Goal: Transaction & Acquisition: Book appointment/travel/reservation

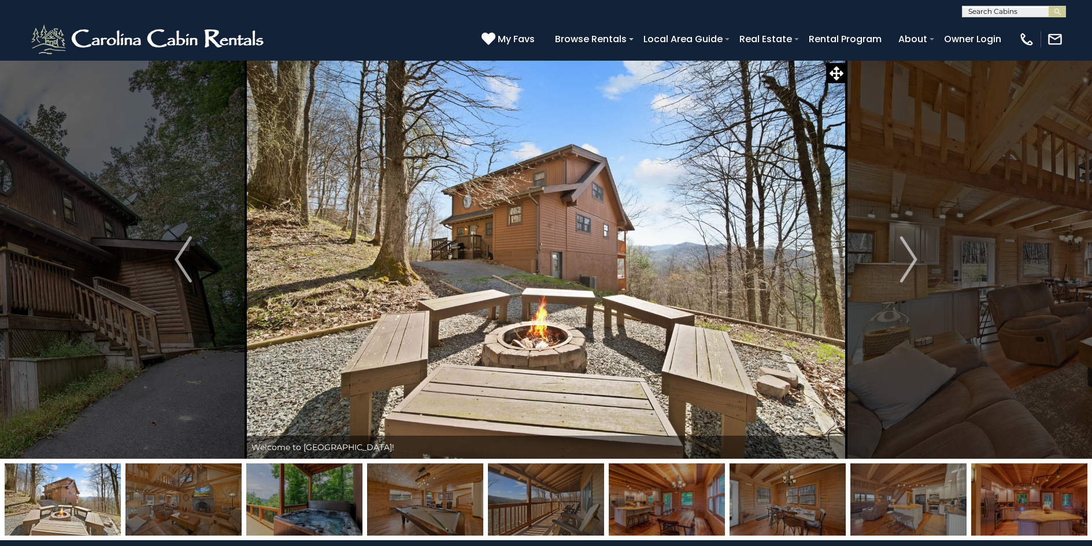
select select "*"
click at [911, 261] on img "Next" at bounding box center [908, 259] width 17 height 46
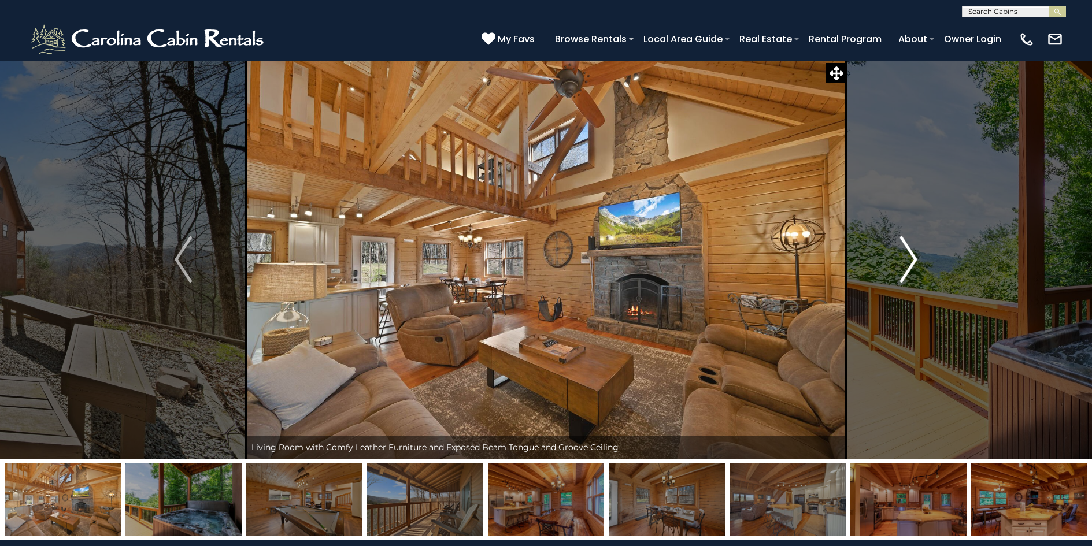
click at [911, 261] on img "Next" at bounding box center [908, 259] width 17 height 46
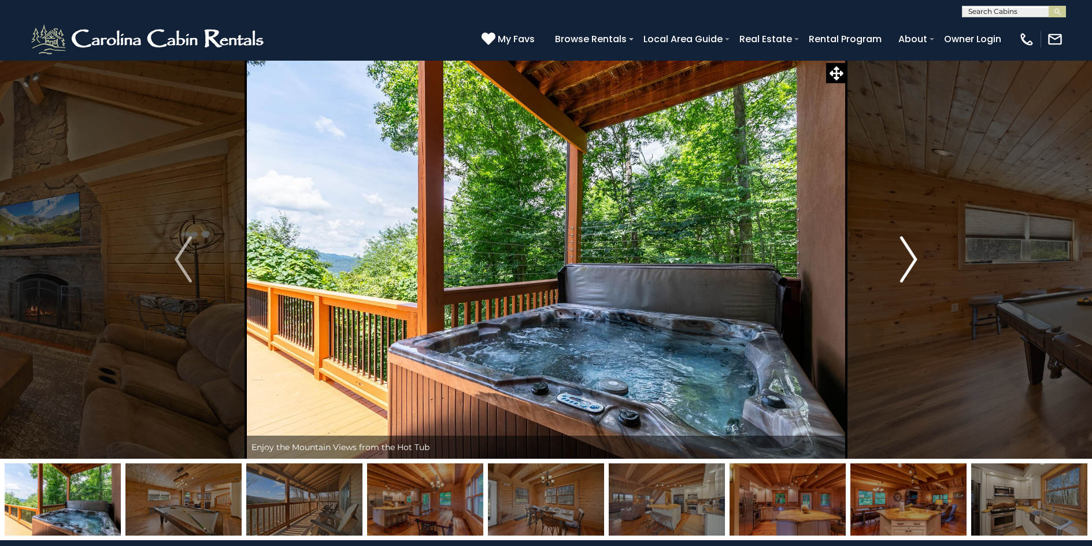
click at [911, 261] on img "Next" at bounding box center [908, 259] width 17 height 46
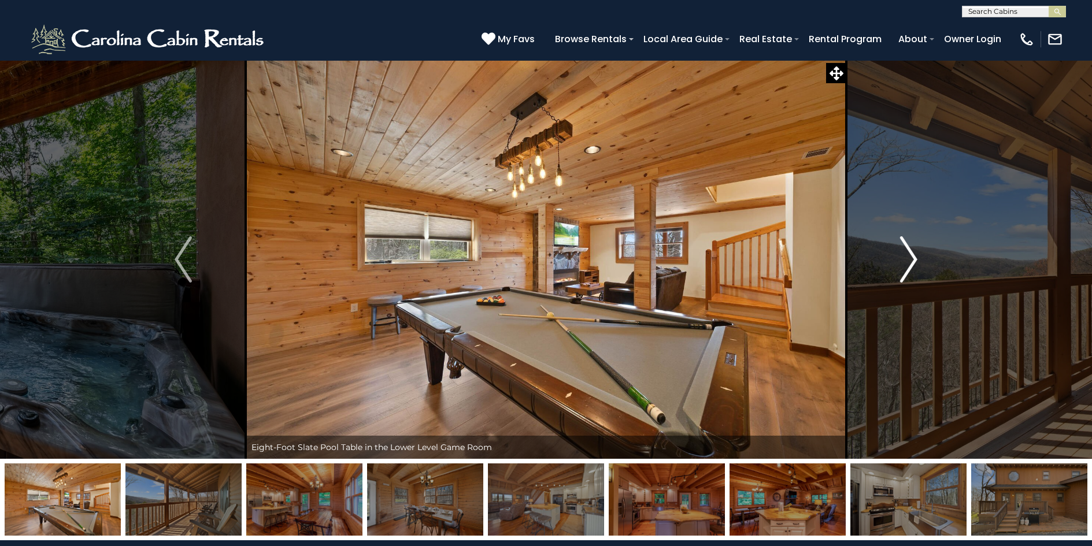
click at [910, 260] on img "Next" at bounding box center [908, 259] width 17 height 46
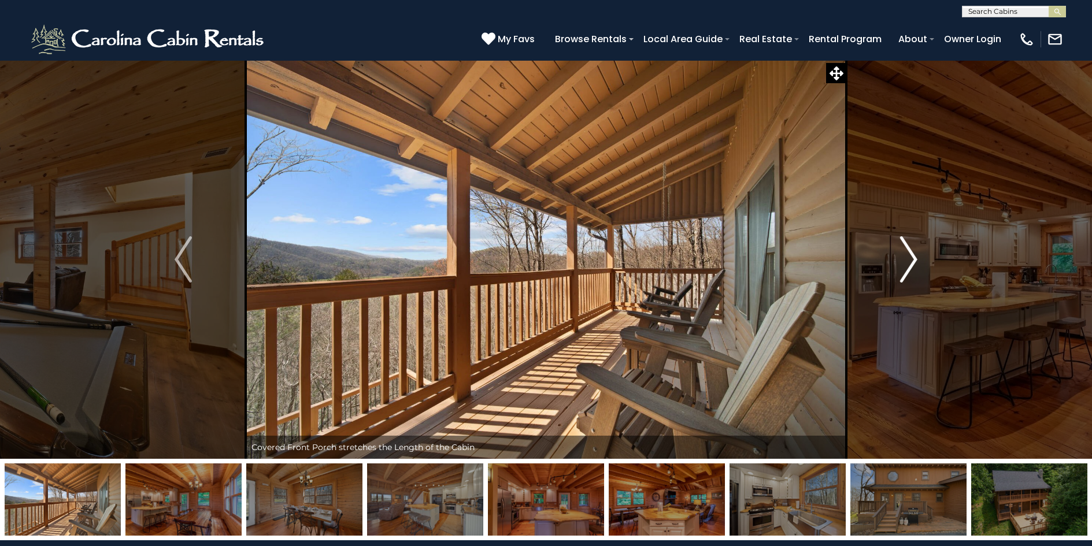
click at [910, 260] on img "Next" at bounding box center [908, 259] width 17 height 46
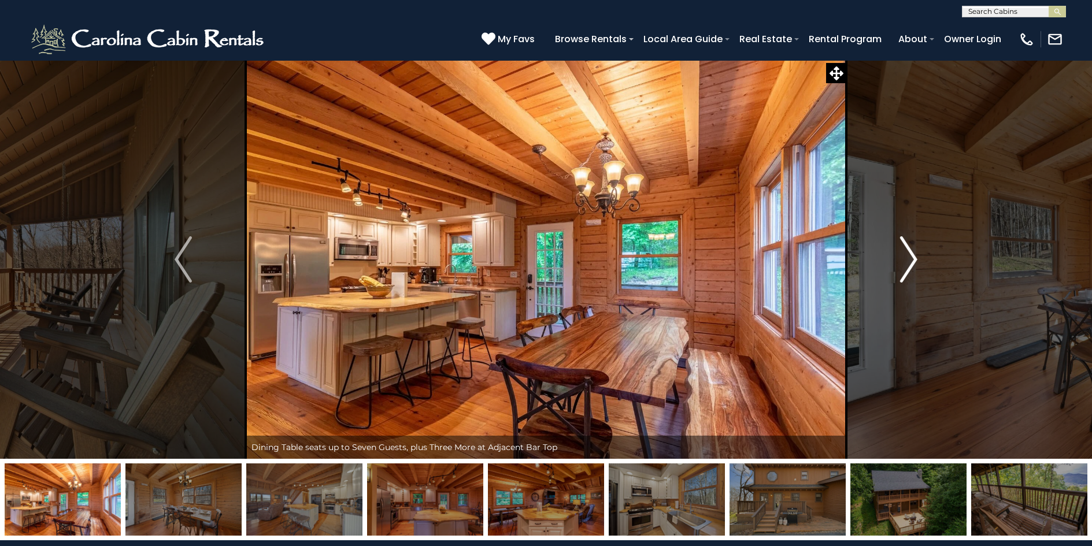
click at [910, 259] on img "Next" at bounding box center [908, 259] width 17 height 46
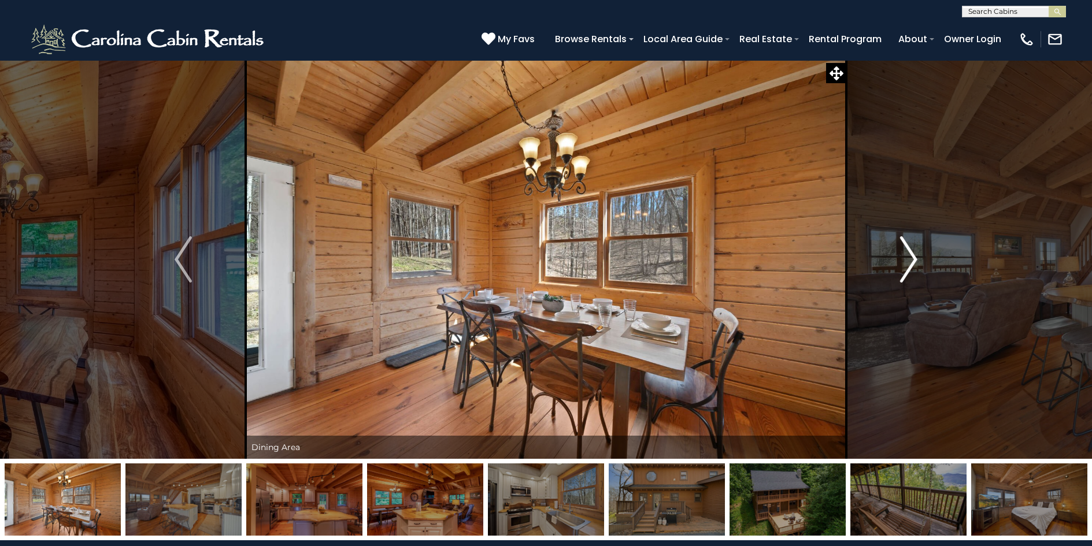
click at [910, 259] on img "Next" at bounding box center [908, 259] width 17 height 46
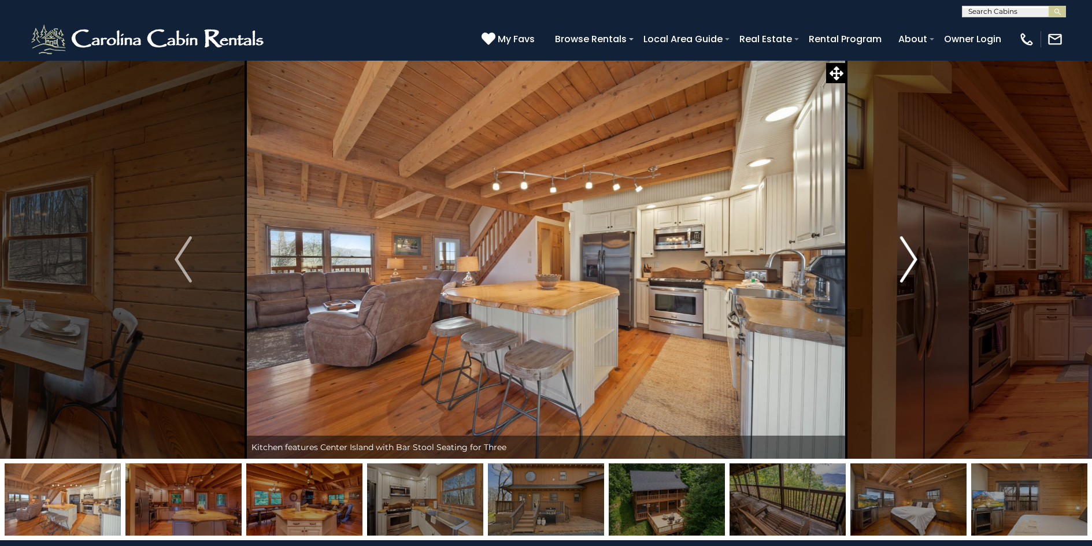
click at [910, 259] on img "Next" at bounding box center [908, 259] width 17 height 46
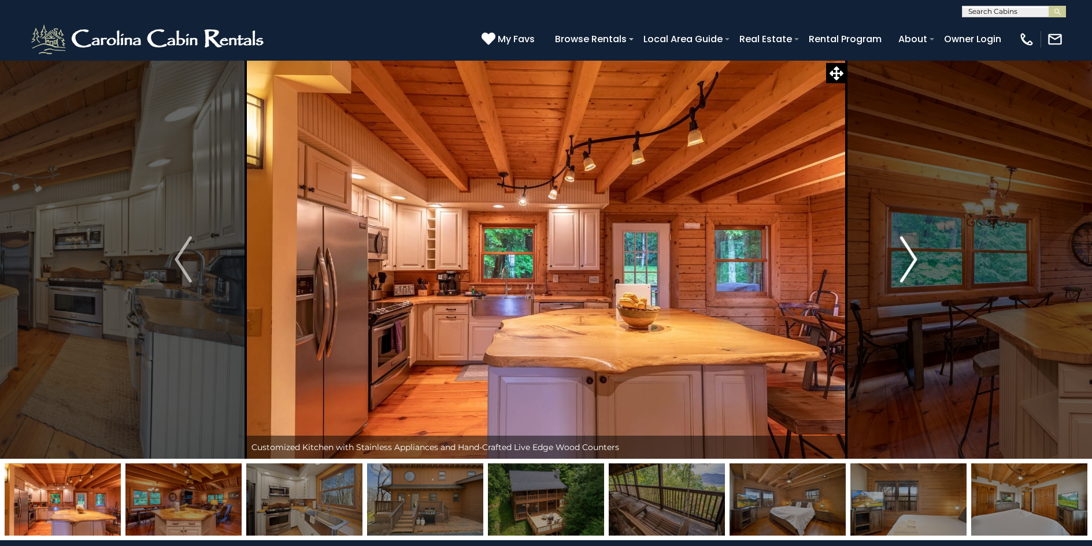
click at [910, 259] on img "Next" at bounding box center [908, 259] width 17 height 46
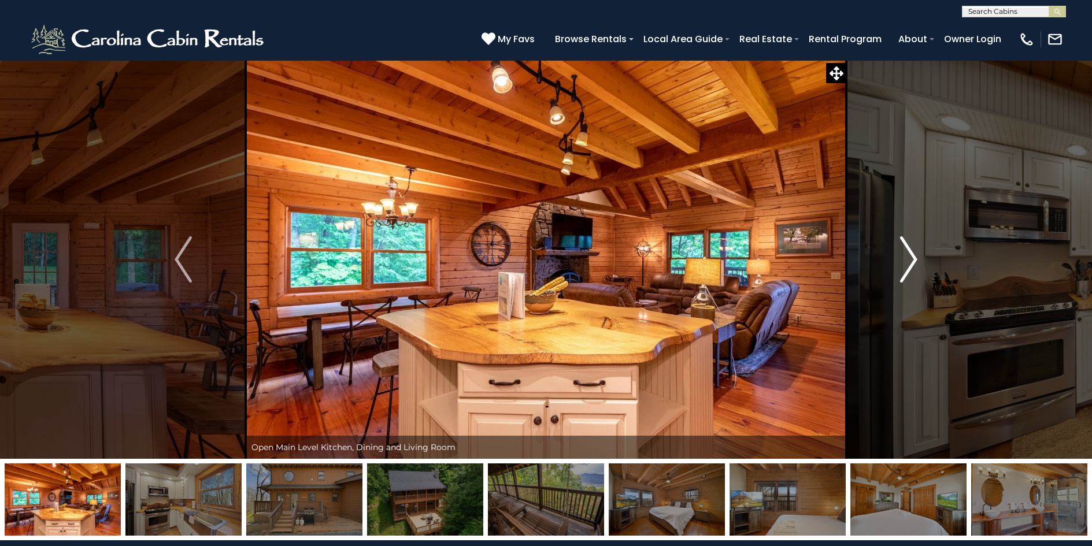
click at [910, 259] on img "Next" at bounding box center [908, 259] width 17 height 46
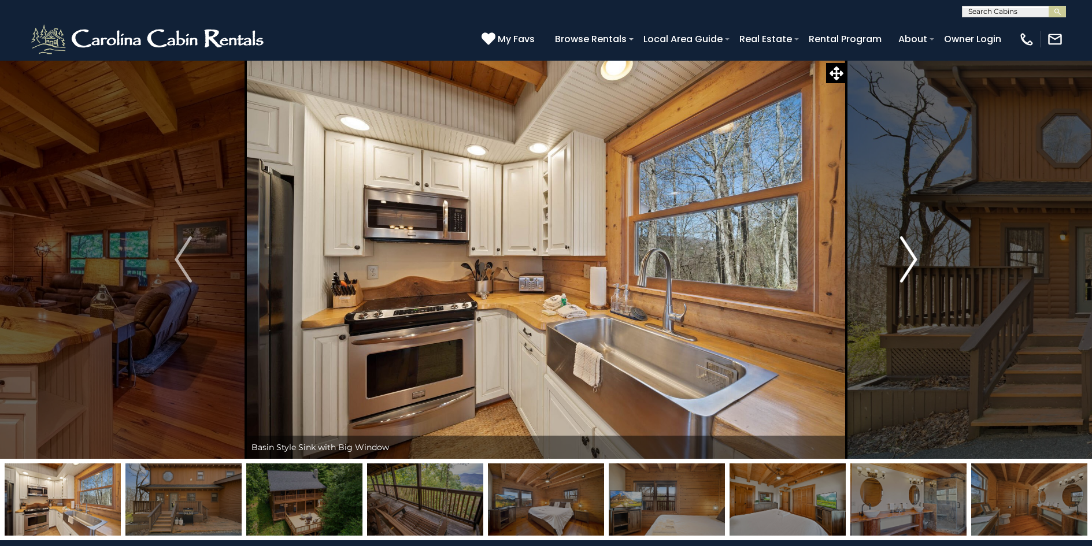
click at [910, 259] on img "Next" at bounding box center [908, 259] width 17 height 46
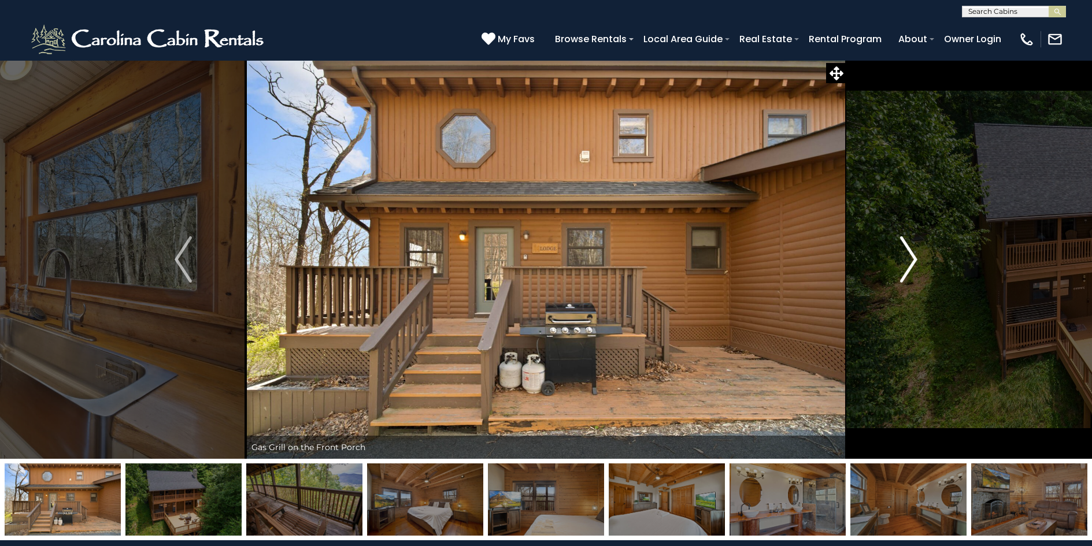
click at [910, 259] on img "Next" at bounding box center [908, 259] width 17 height 46
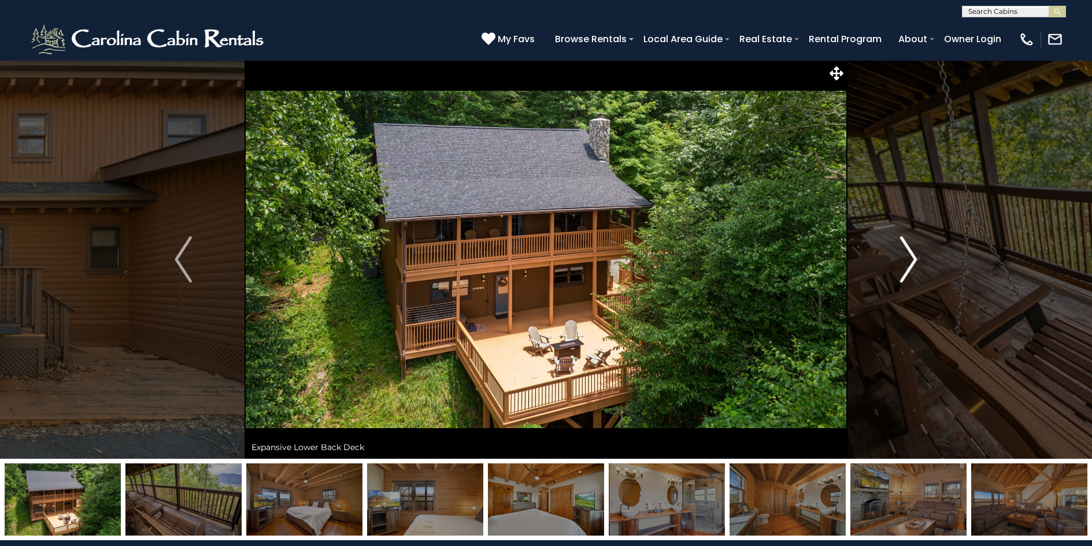
click at [907, 255] on img "Next" at bounding box center [908, 259] width 17 height 46
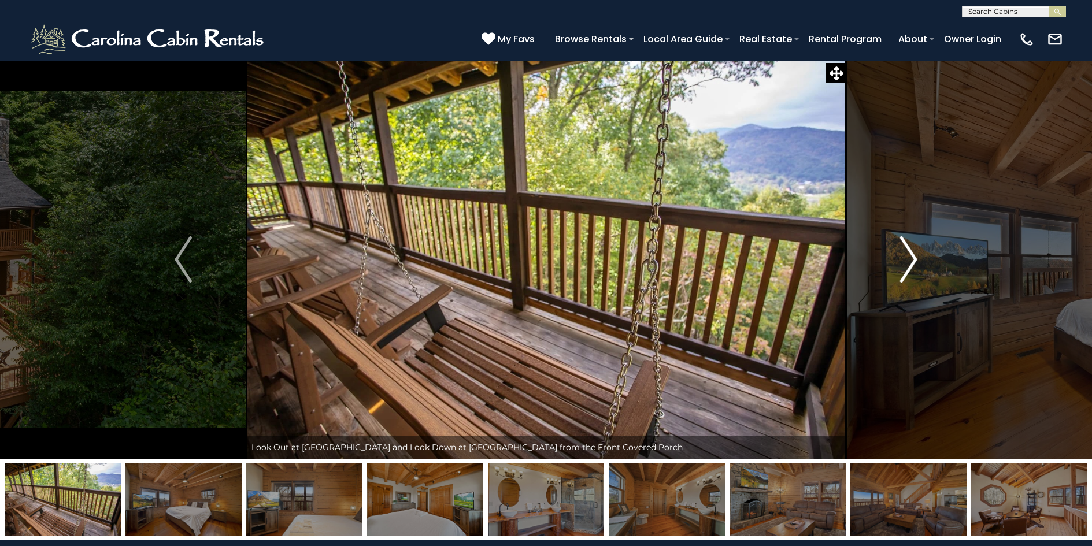
click at [908, 259] on img "Next" at bounding box center [908, 259] width 17 height 46
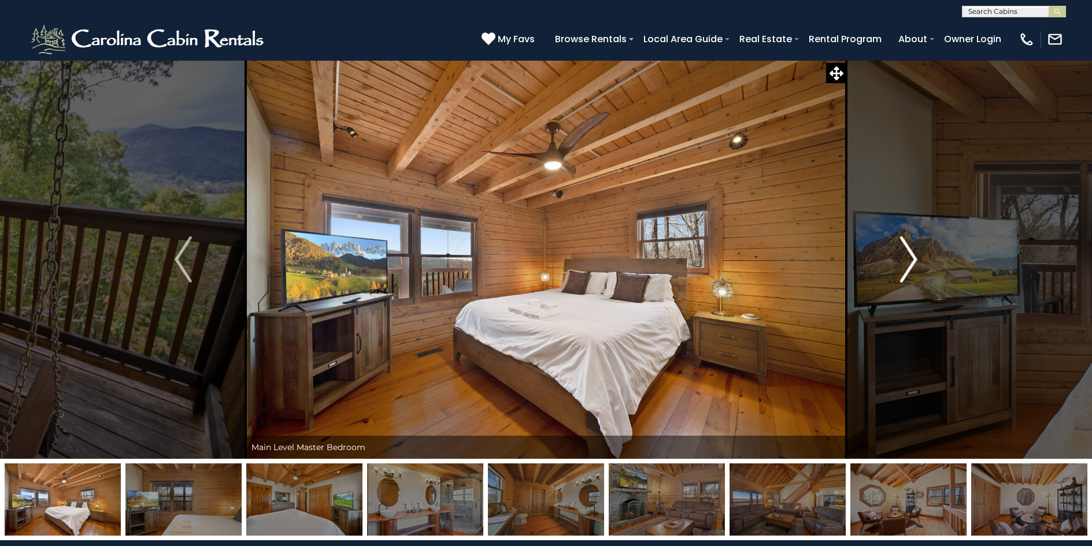
click at [908, 259] on img "Next" at bounding box center [908, 259] width 17 height 46
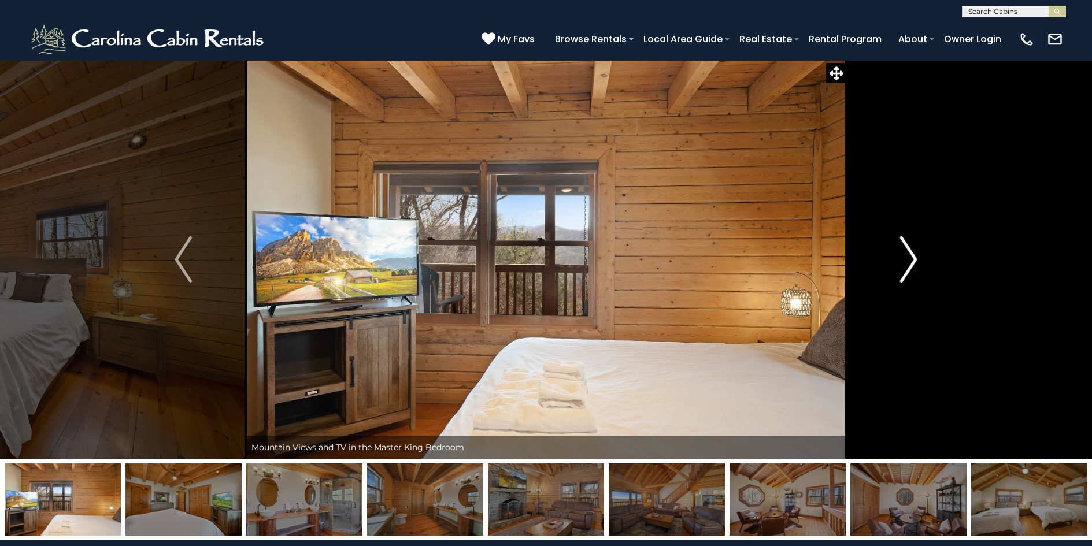
click at [908, 259] on img "Next" at bounding box center [908, 259] width 17 height 46
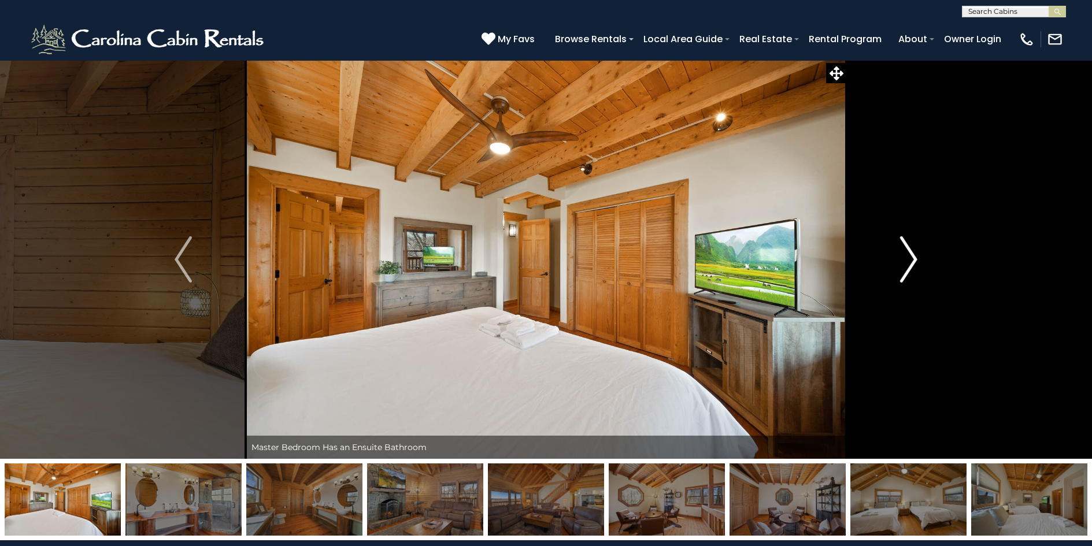
click at [908, 259] on img "Next" at bounding box center [908, 259] width 17 height 46
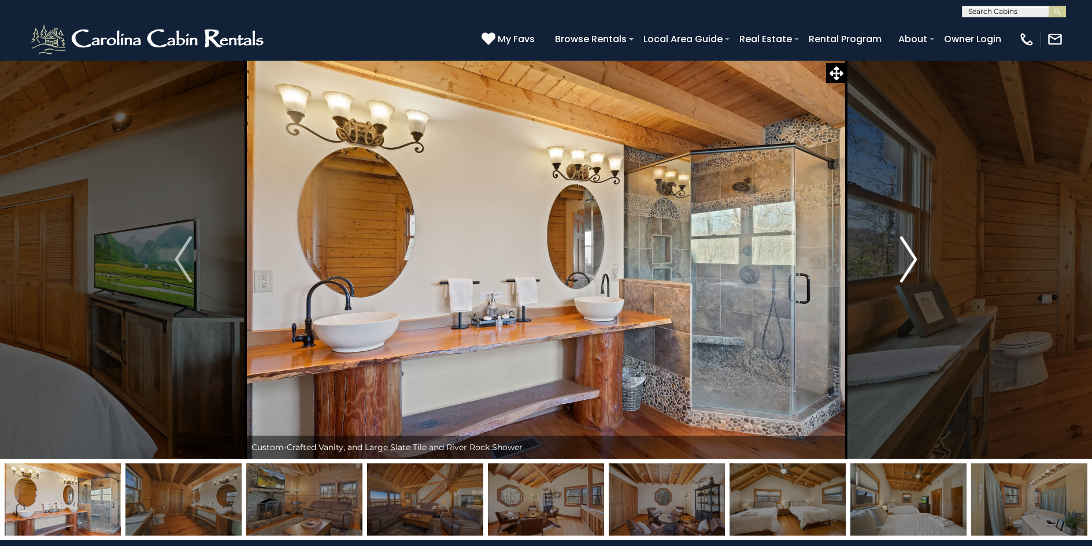
click at [908, 259] on img "Next" at bounding box center [908, 259] width 17 height 46
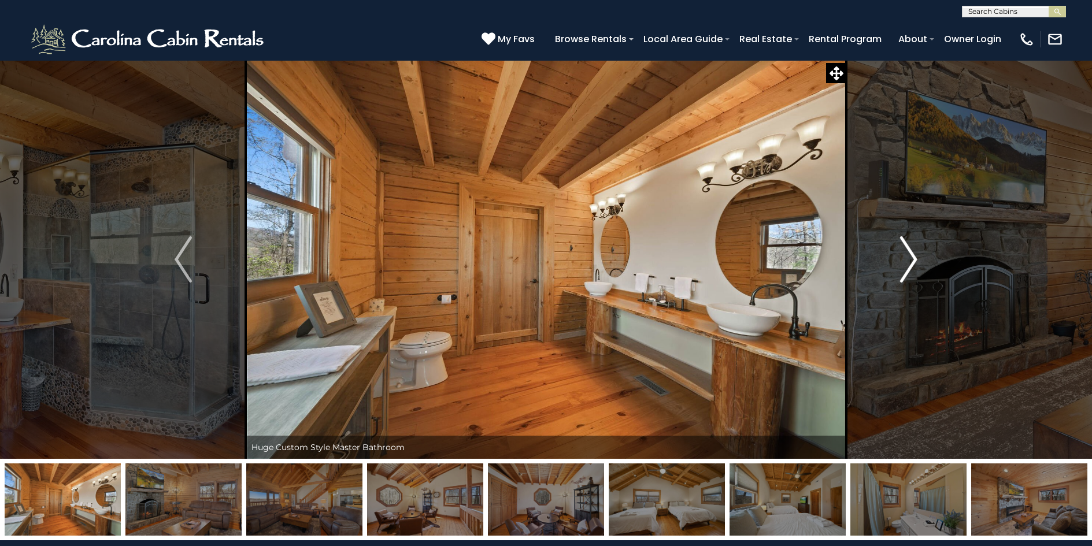
click at [908, 259] on img "Next" at bounding box center [908, 259] width 17 height 46
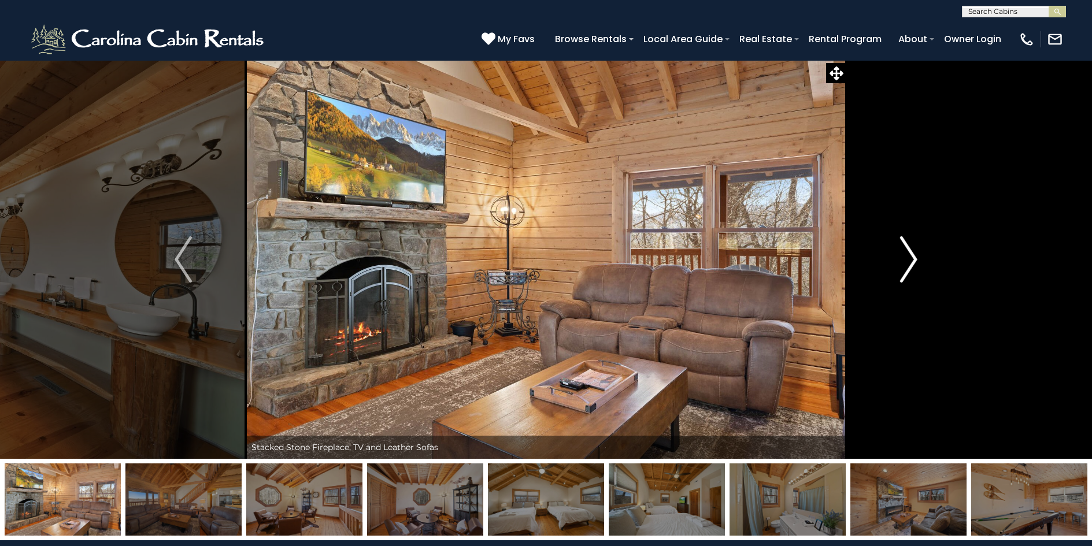
click at [908, 259] on img "Next" at bounding box center [908, 259] width 17 height 46
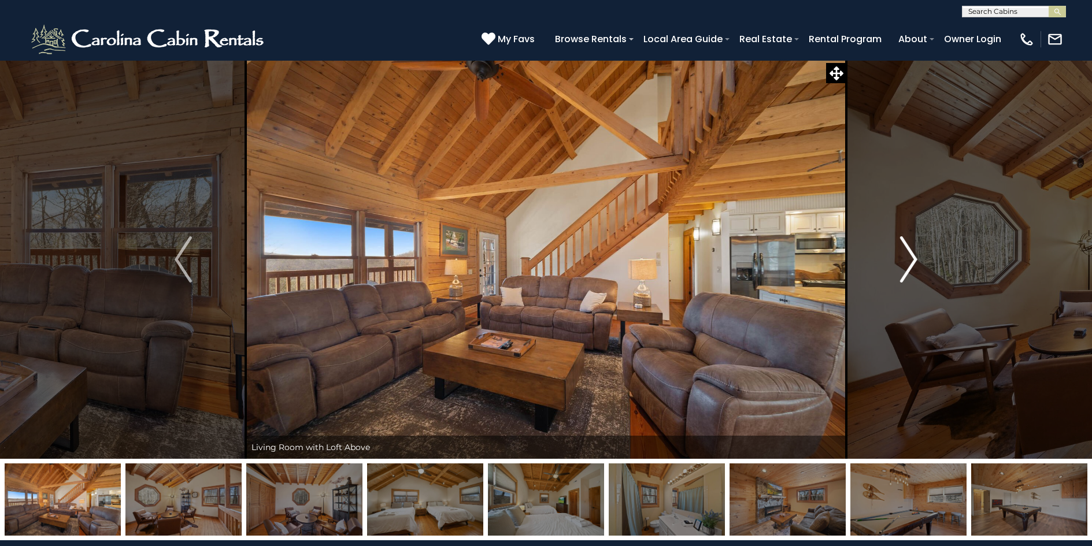
click at [908, 259] on img "Next" at bounding box center [908, 259] width 17 height 46
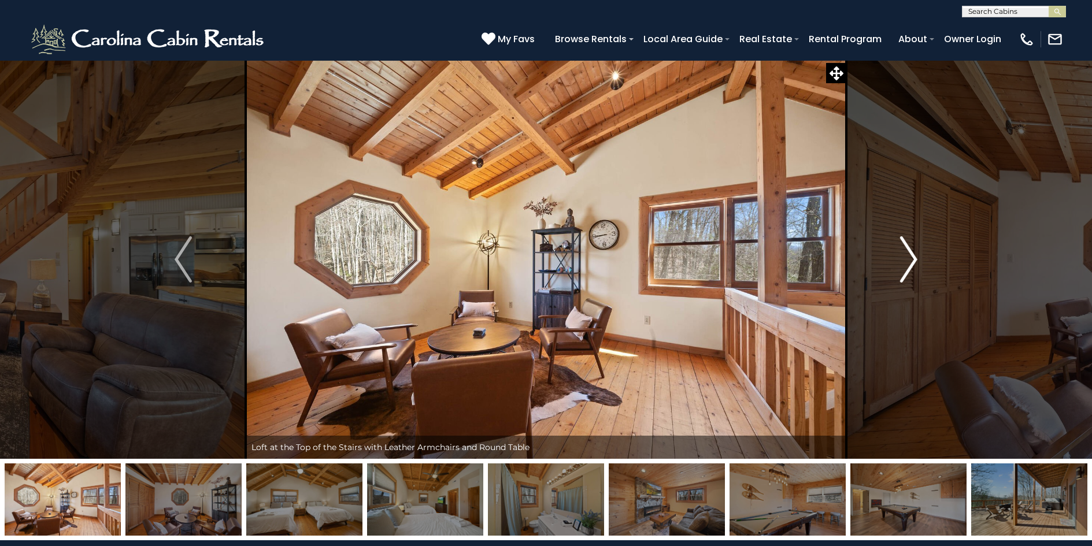
click at [908, 259] on img "Next" at bounding box center [908, 259] width 17 height 46
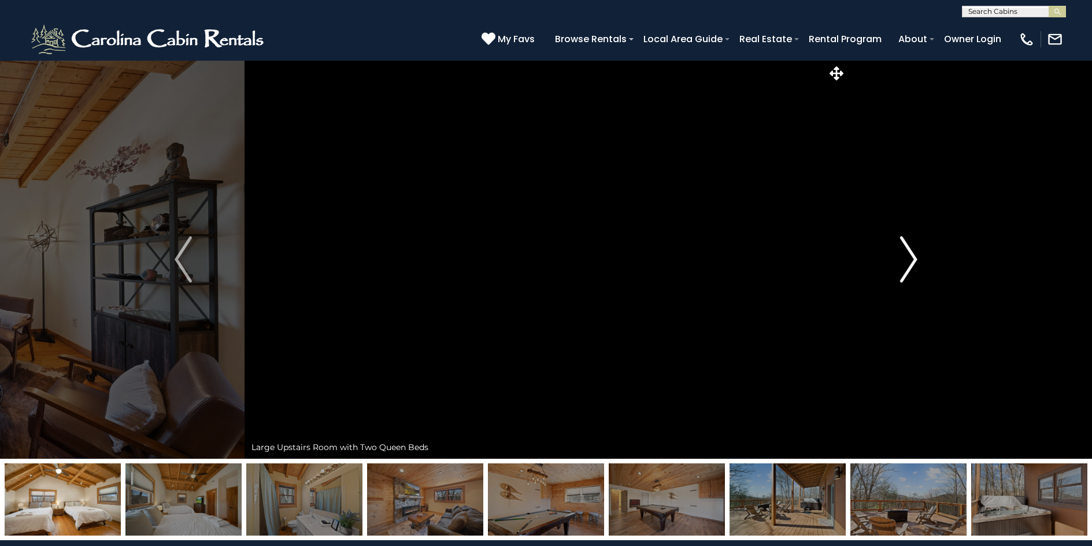
click at [912, 253] on img "Next" at bounding box center [908, 259] width 17 height 46
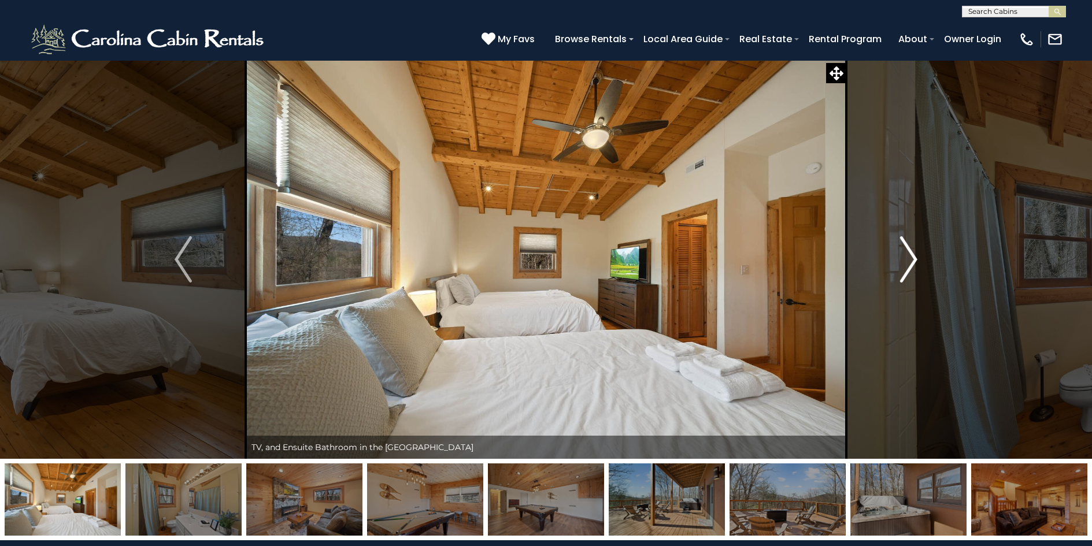
click at [912, 253] on img "Next" at bounding box center [908, 259] width 17 height 46
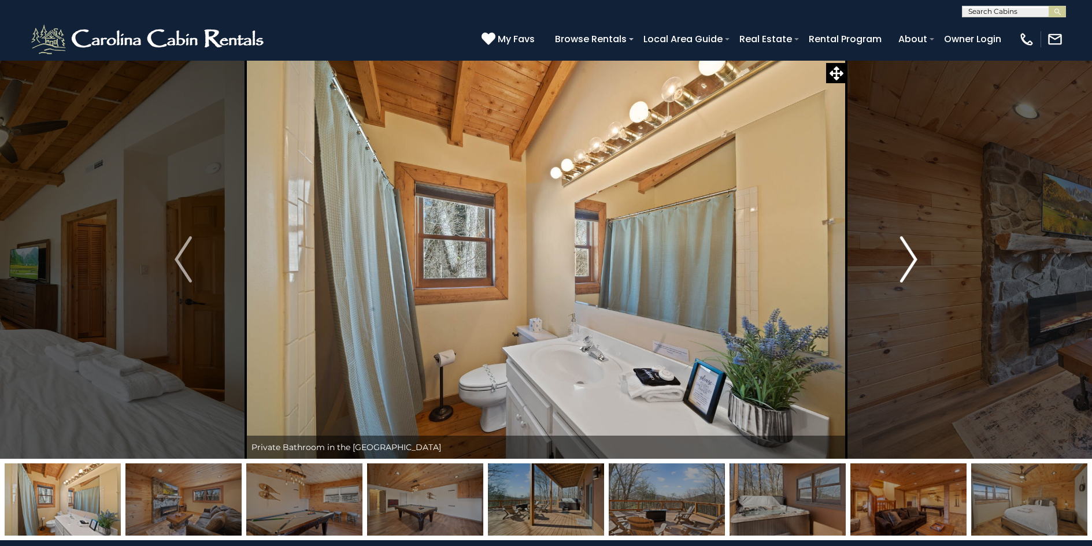
click at [912, 253] on img "Next" at bounding box center [908, 259] width 17 height 46
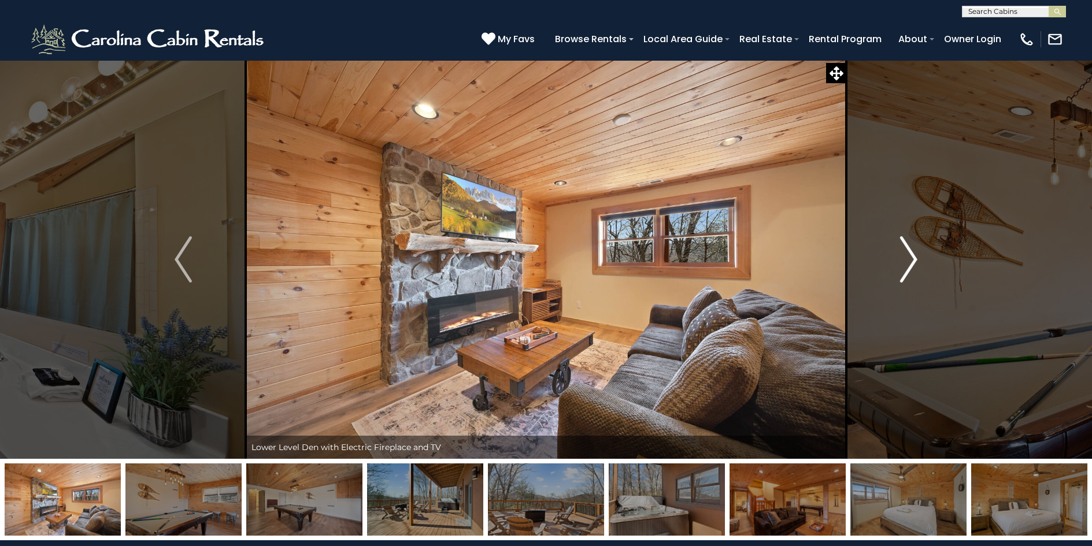
click at [912, 253] on img "Next" at bounding box center [908, 259] width 17 height 46
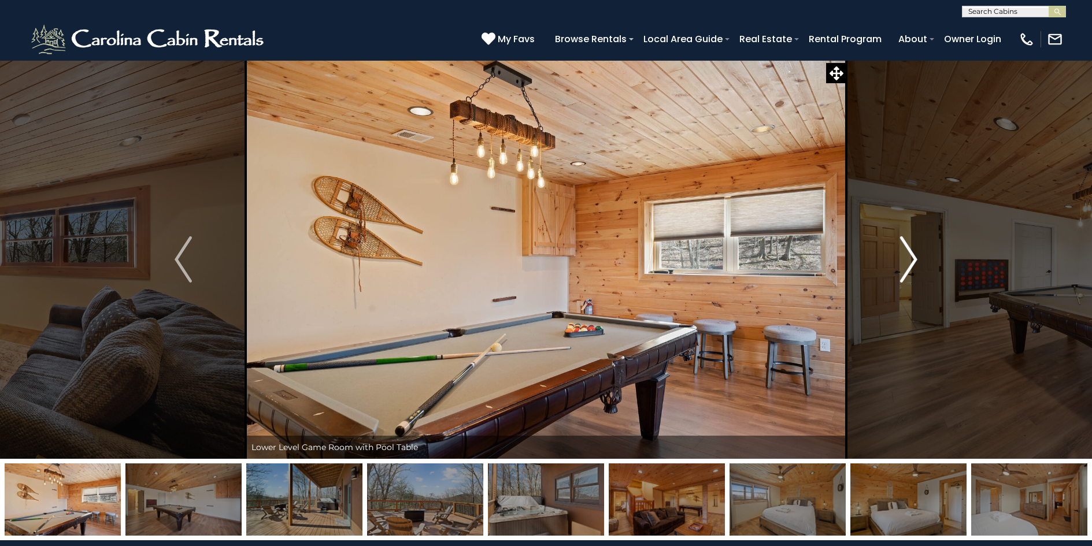
click at [911, 259] on img "Next" at bounding box center [908, 259] width 17 height 46
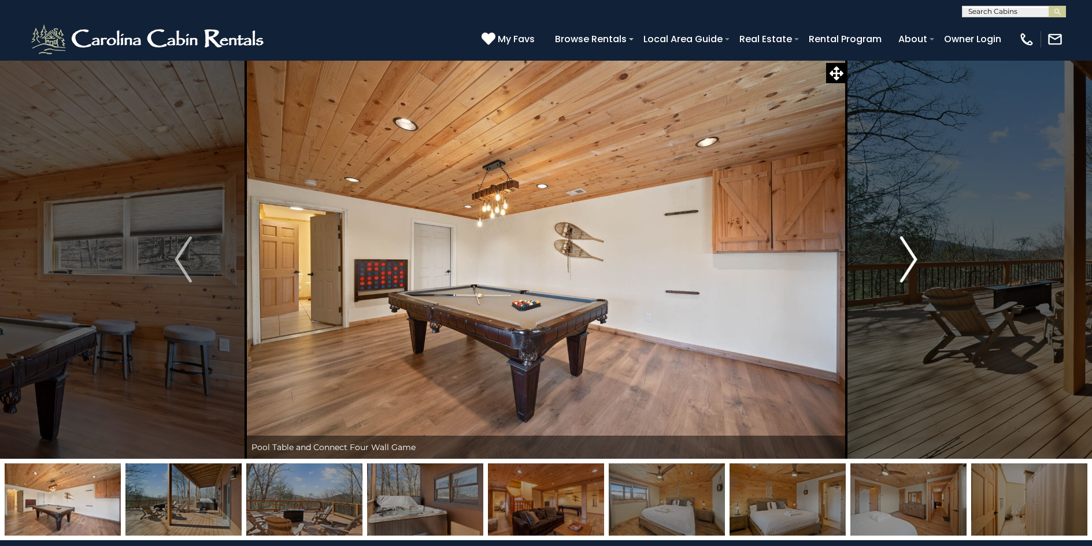
click at [911, 259] on img "Next" at bounding box center [908, 259] width 17 height 46
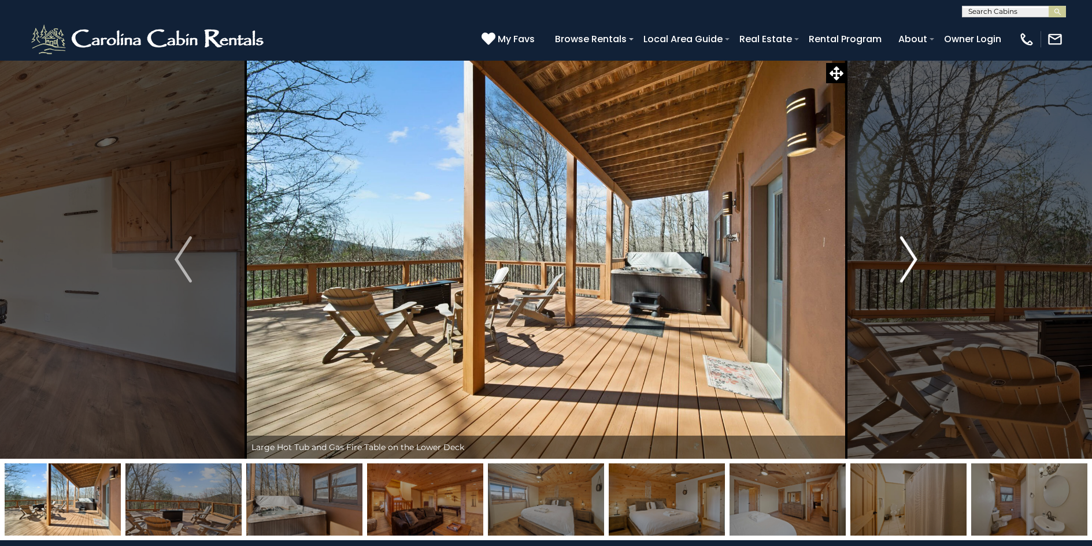
click at [911, 259] on img "Next" at bounding box center [908, 259] width 17 height 46
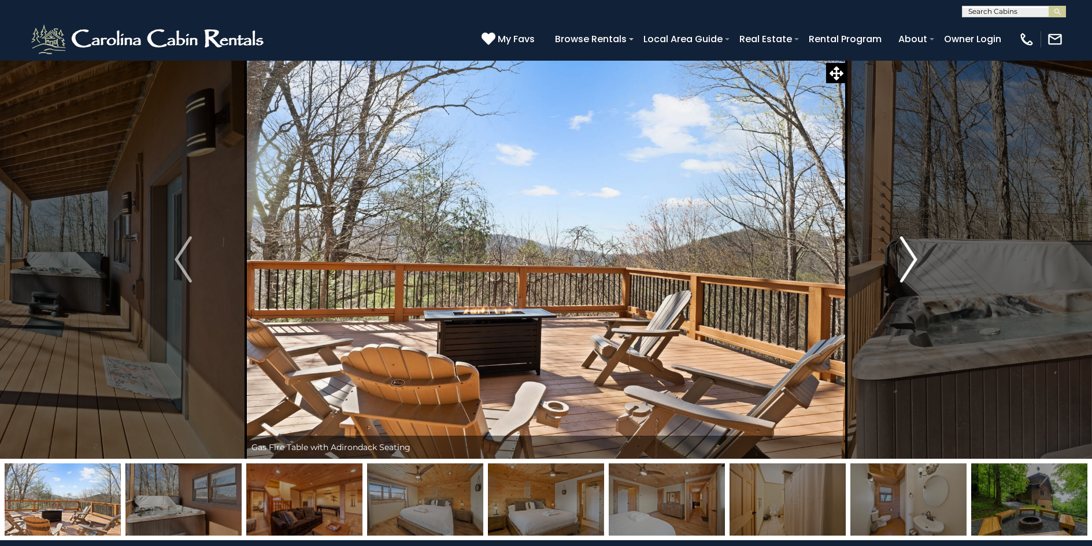
click at [911, 259] on img "Next" at bounding box center [908, 259] width 17 height 46
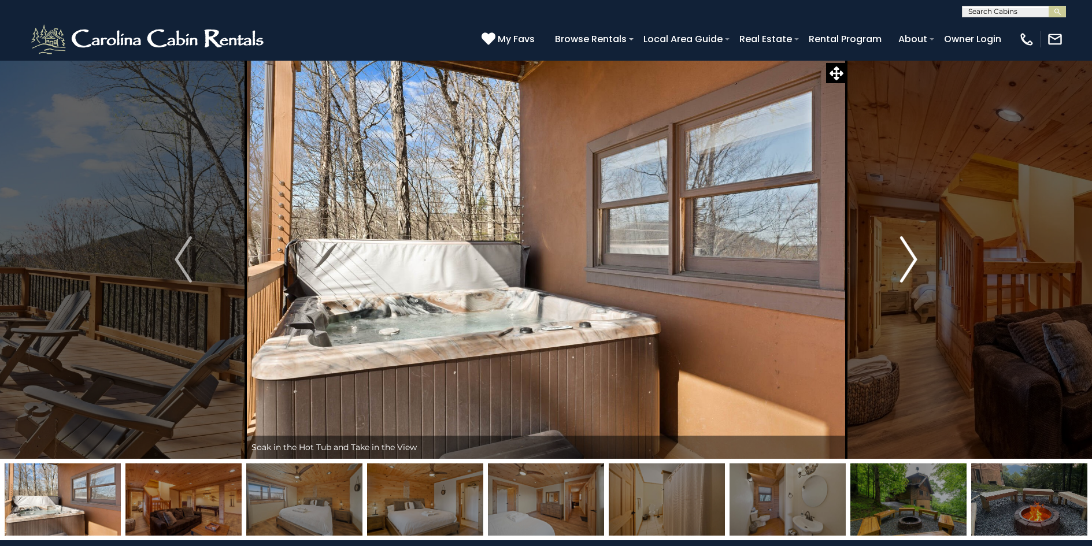
click at [911, 259] on img "Next" at bounding box center [908, 259] width 17 height 46
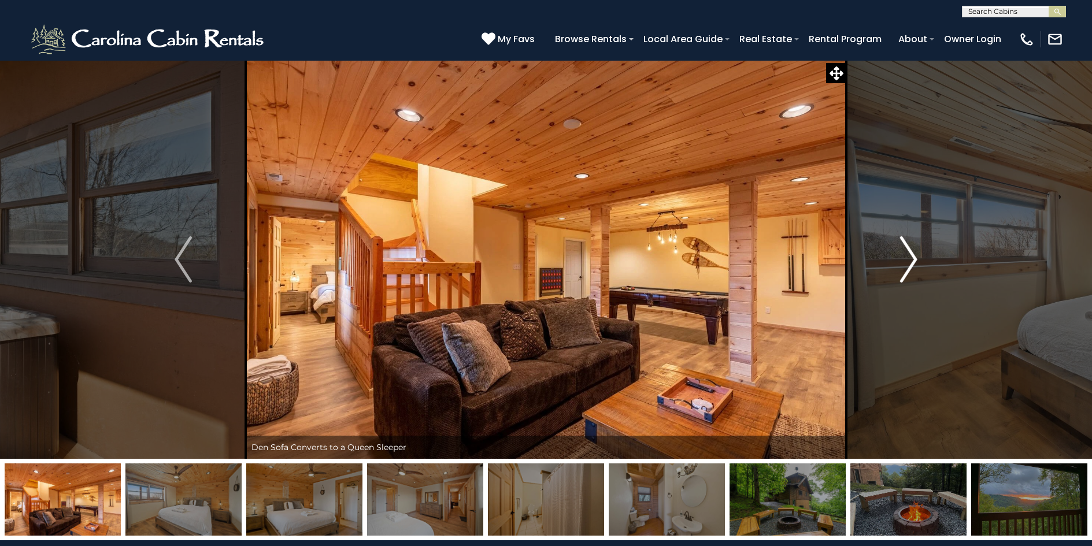
click at [909, 259] on img "Next" at bounding box center [908, 259] width 17 height 46
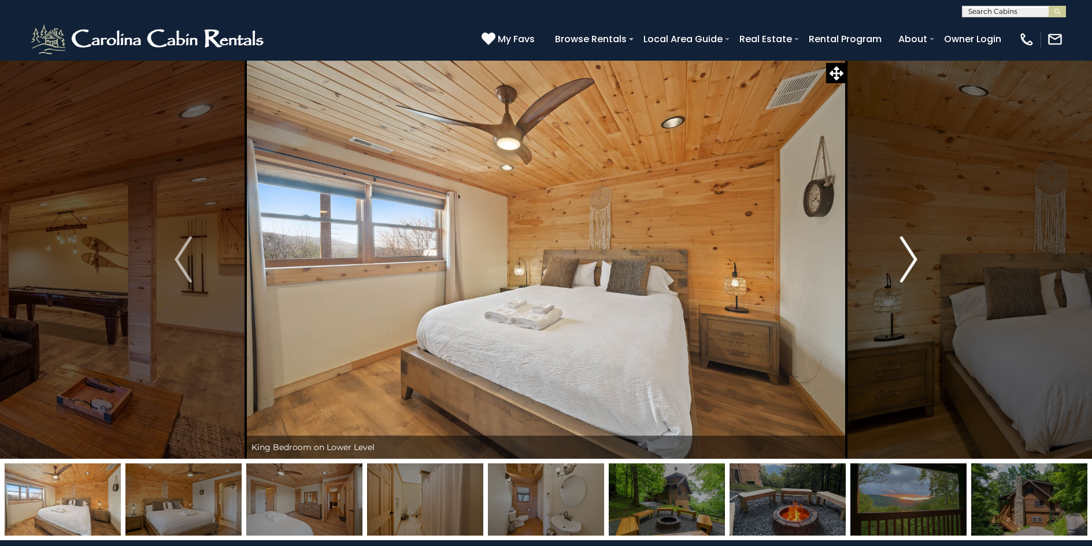
click at [910, 268] on img "Next" at bounding box center [908, 259] width 17 height 46
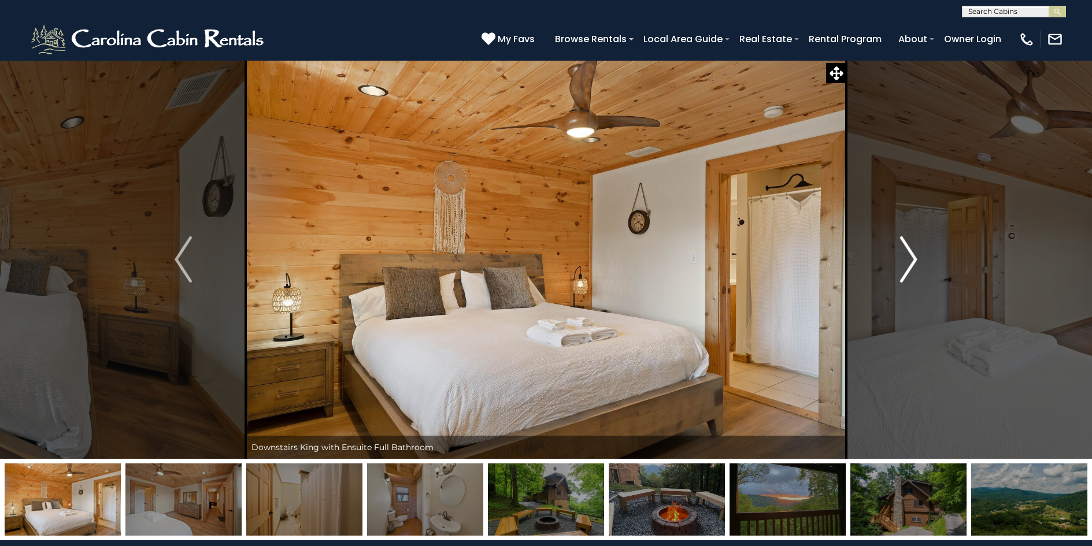
click at [910, 268] on img "Next" at bounding box center [908, 259] width 17 height 46
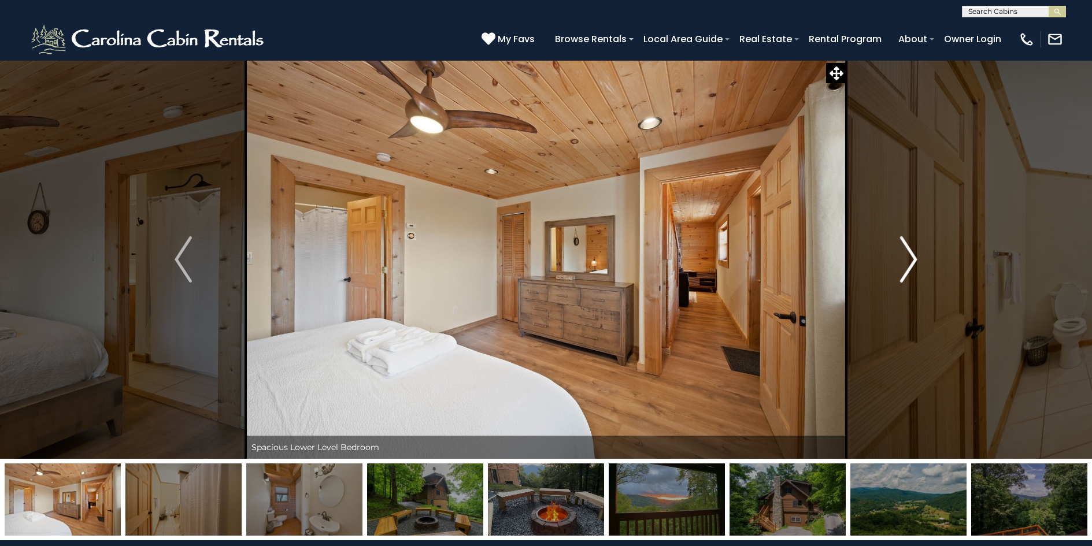
click at [910, 268] on img "Next" at bounding box center [908, 259] width 17 height 46
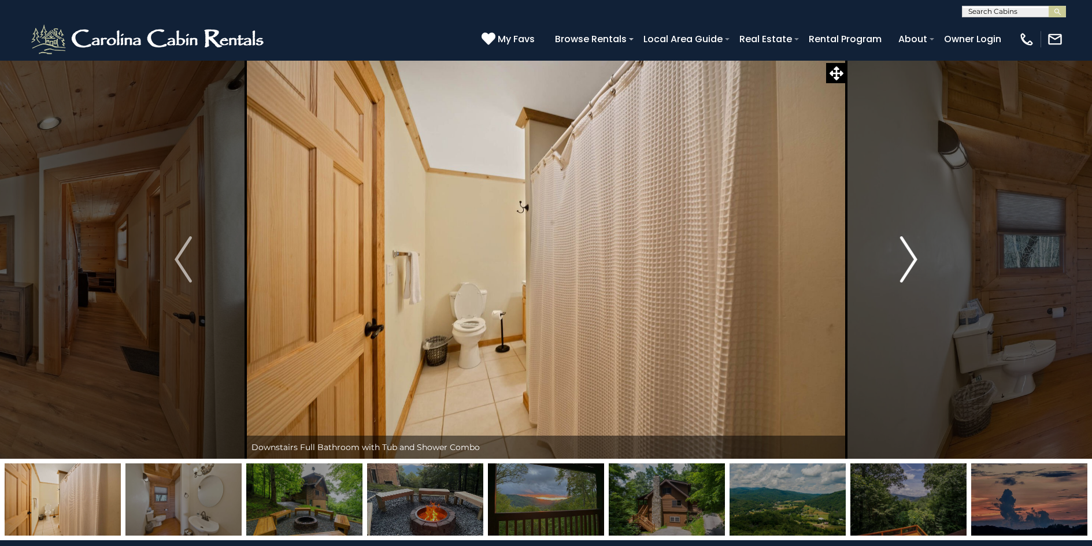
click at [910, 268] on img "Next" at bounding box center [908, 259] width 17 height 46
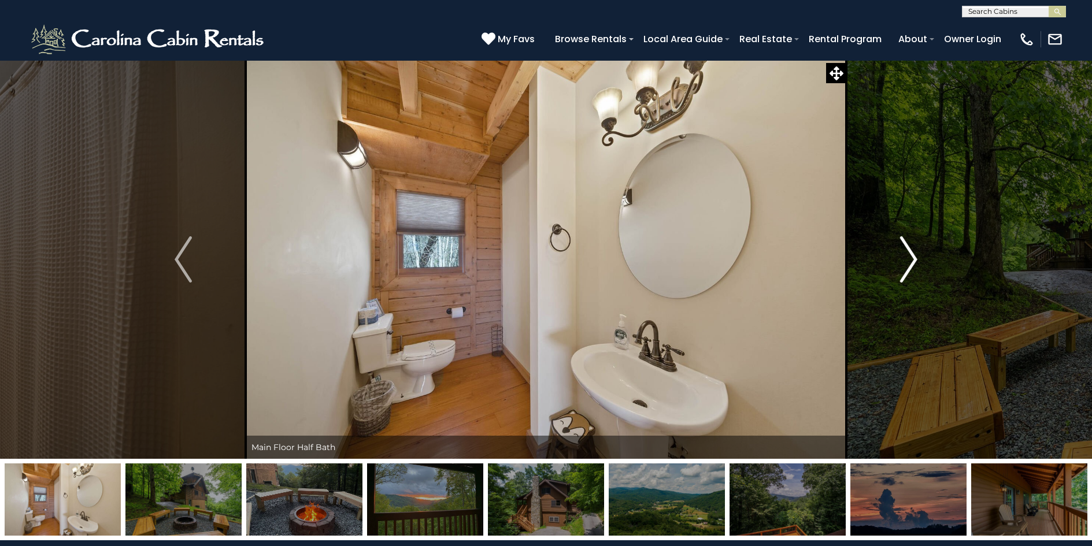
click at [910, 268] on img "Next" at bounding box center [908, 259] width 17 height 46
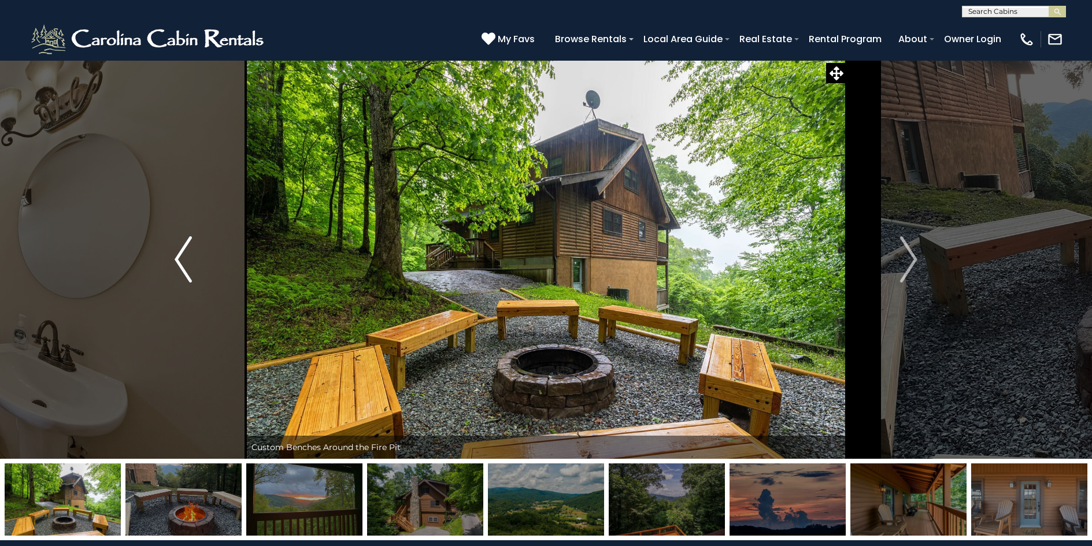
click at [178, 254] on img "Previous" at bounding box center [183, 259] width 17 height 46
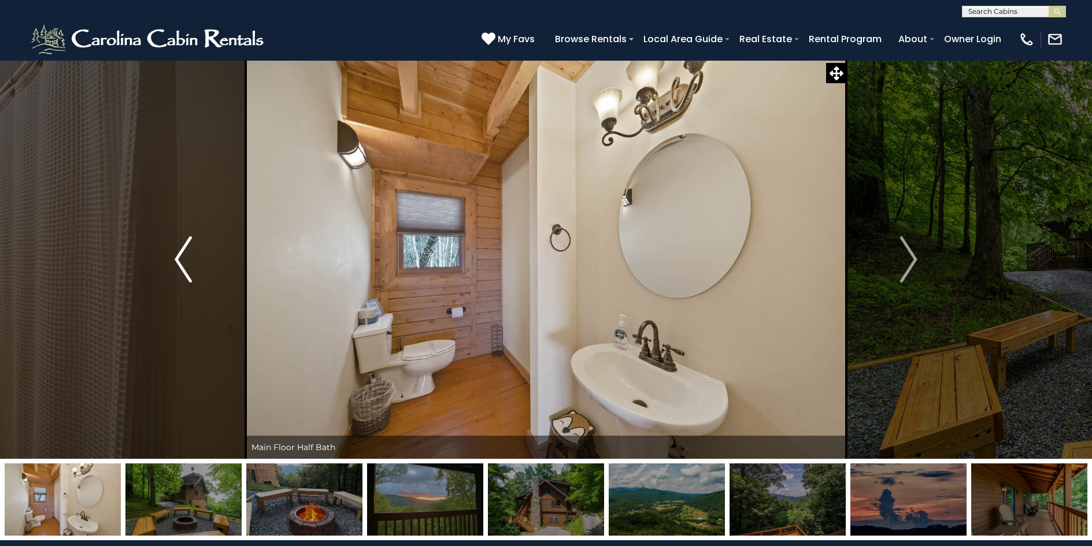
click at [178, 254] on img "Previous" at bounding box center [183, 259] width 17 height 46
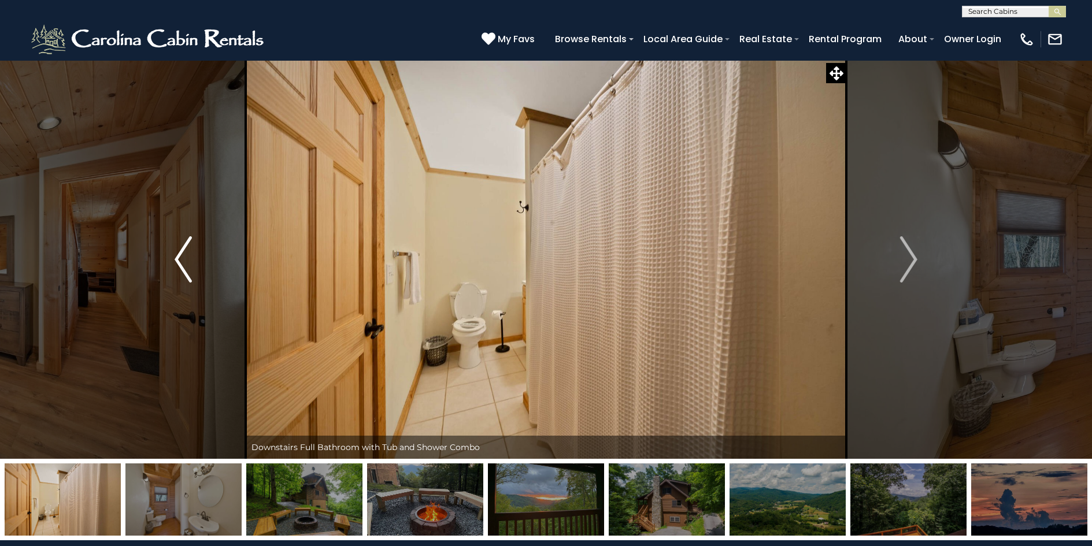
click at [178, 254] on img "Previous" at bounding box center [183, 259] width 17 height 46
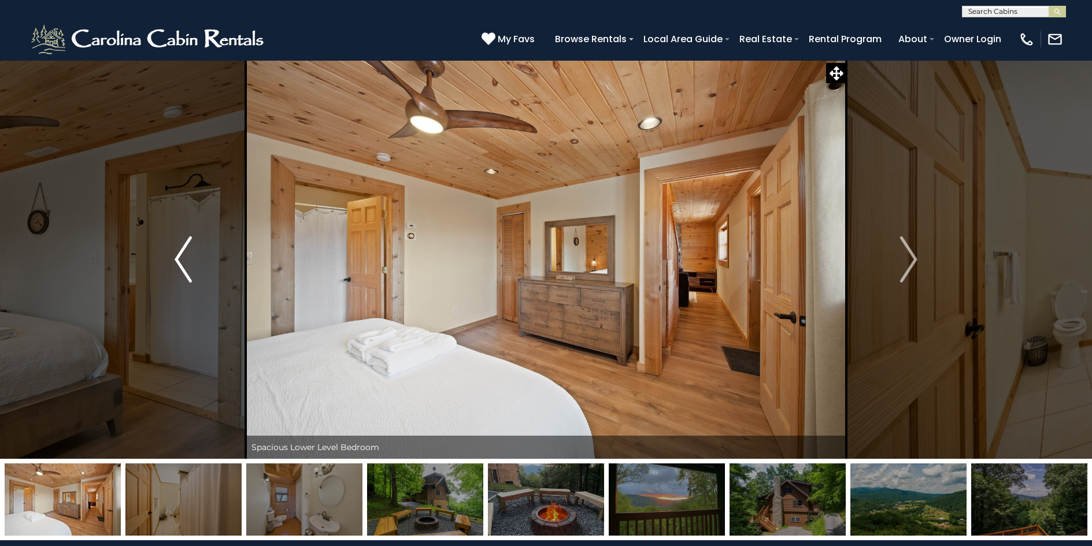
click at [178, 254] on img "Previous" at bounding box center [183, 259] width 17 height 46
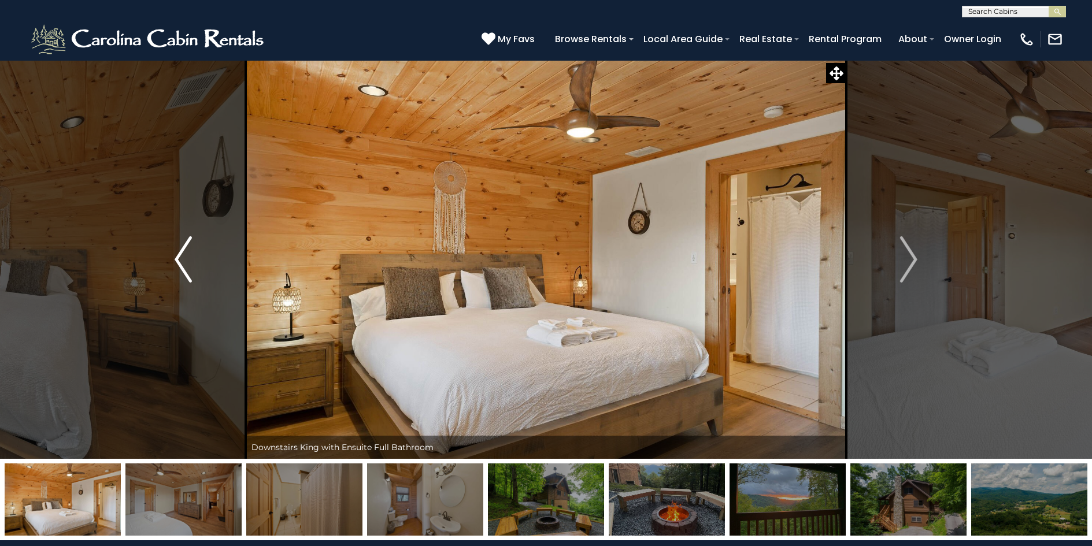
click at [178, 254] on img "Previous" at bounding box center [183, 259] width 17 height 46
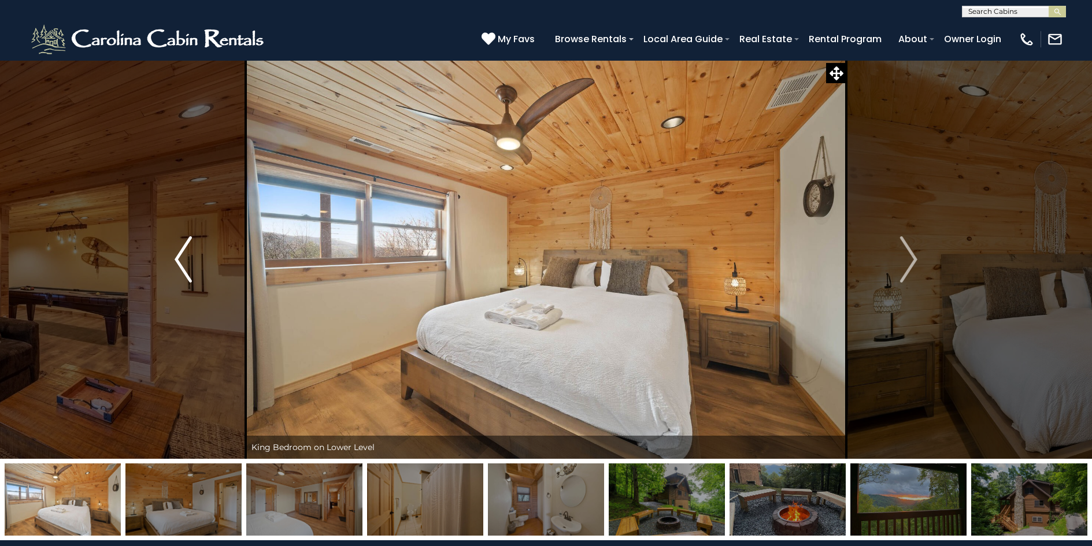
click at [178, 254] on img "Previous" at bounding box center [183, 259] width 17 height 46
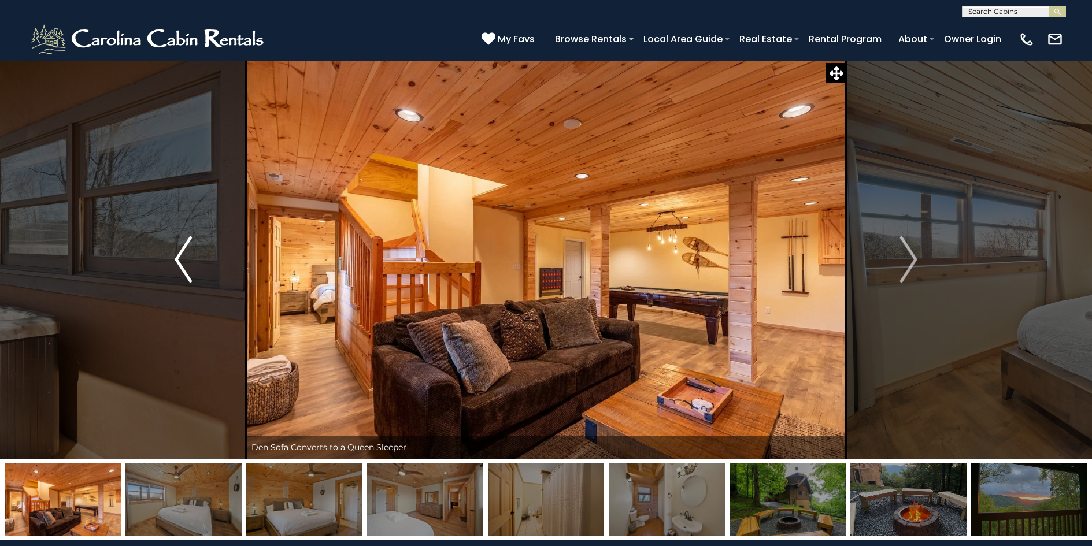
click at [182, 264] on img "Previous" at bounding box center [183, 259] width 17 height 46
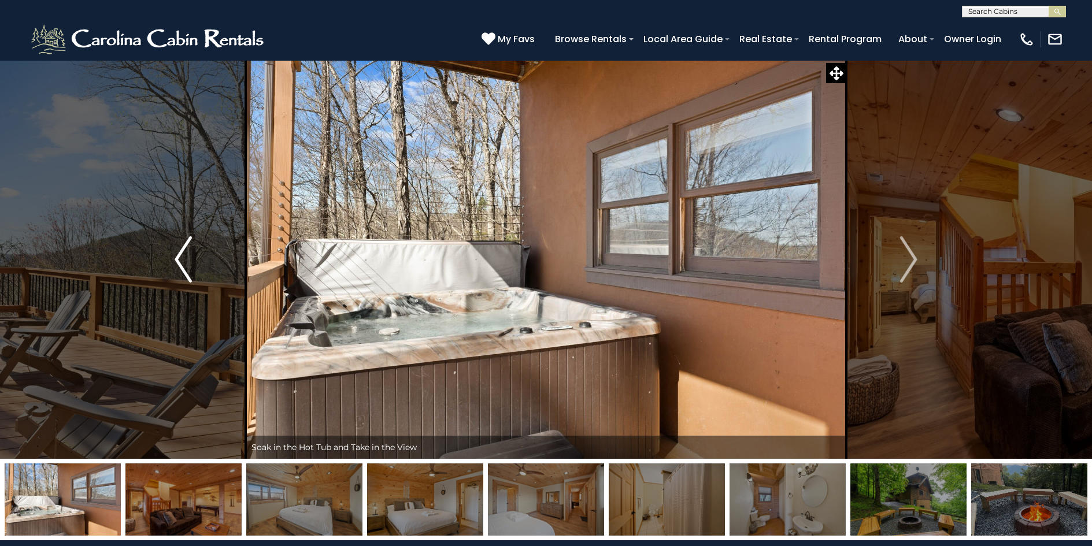
click at [182, 264] on img "Previous" at bounding box center [183, 259] width 17 height 46
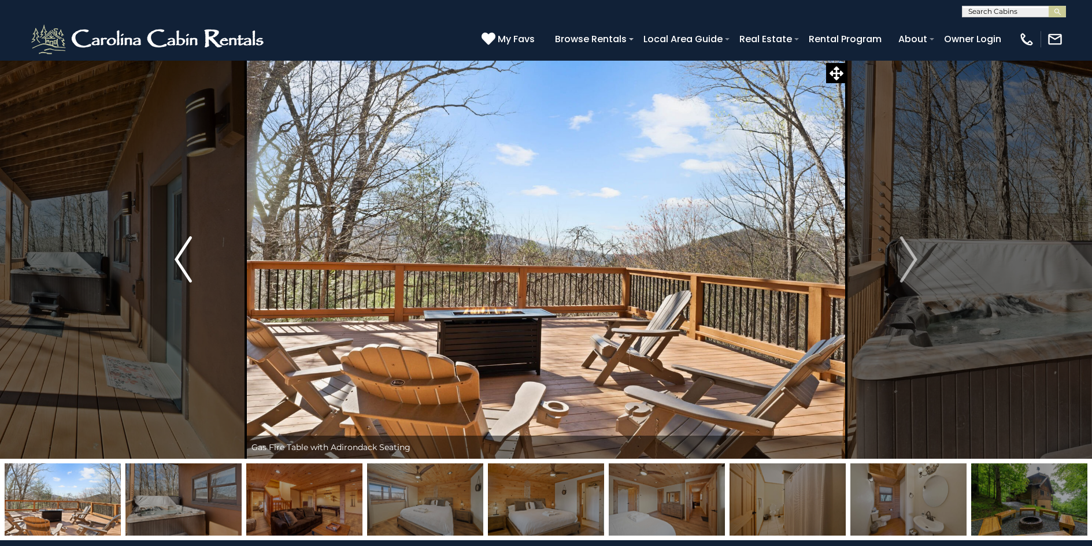
click at [182, 264] on img "Previous" at bounding box center [183, 259] width 17 height 46
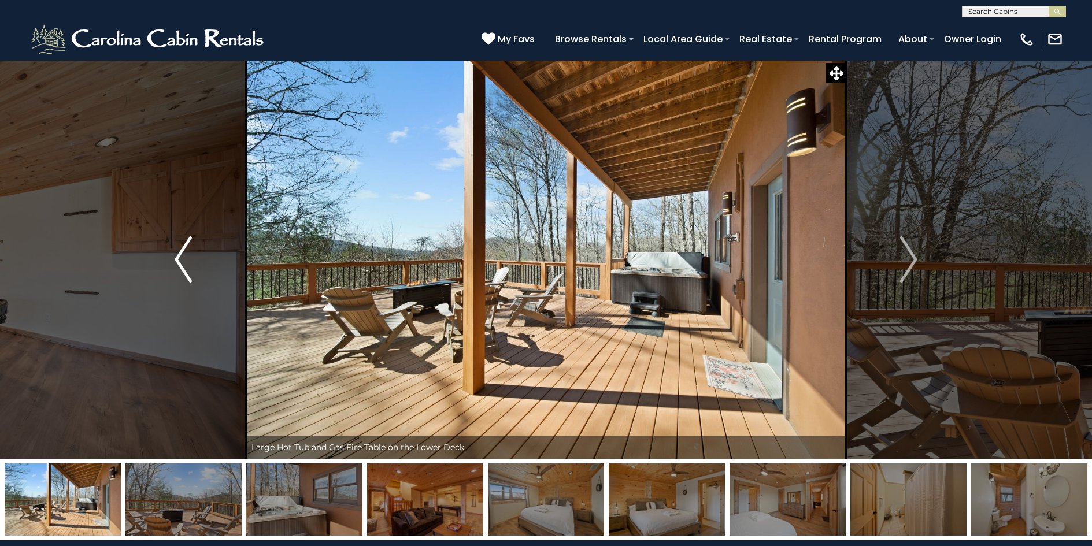
click at [173, 258] on button "Previous" at bounding box center [183, 259] width 125 height 399
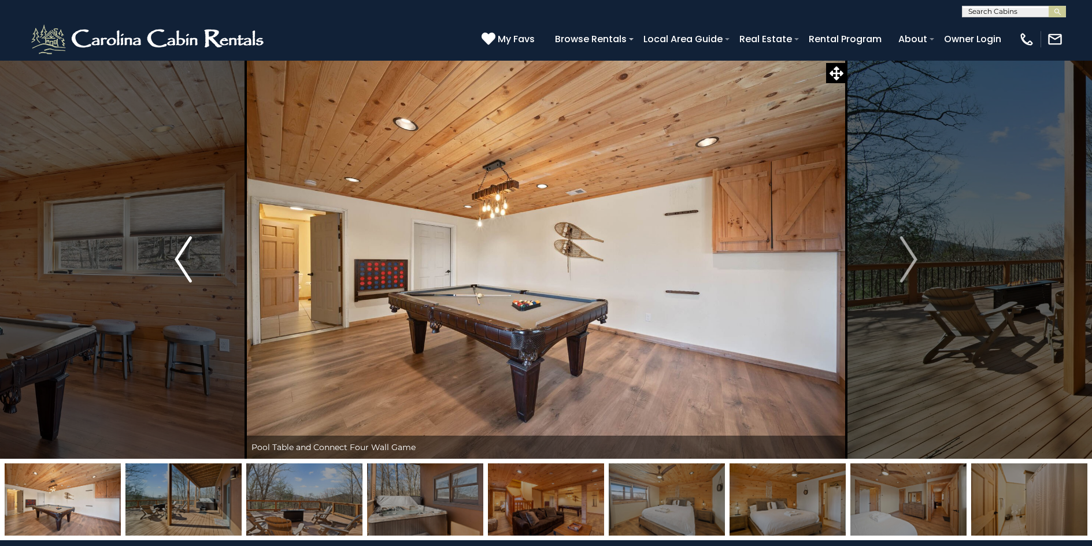
click at [173, 258] on button "Previous" at bounding box center [183, 259] width 125 height 399
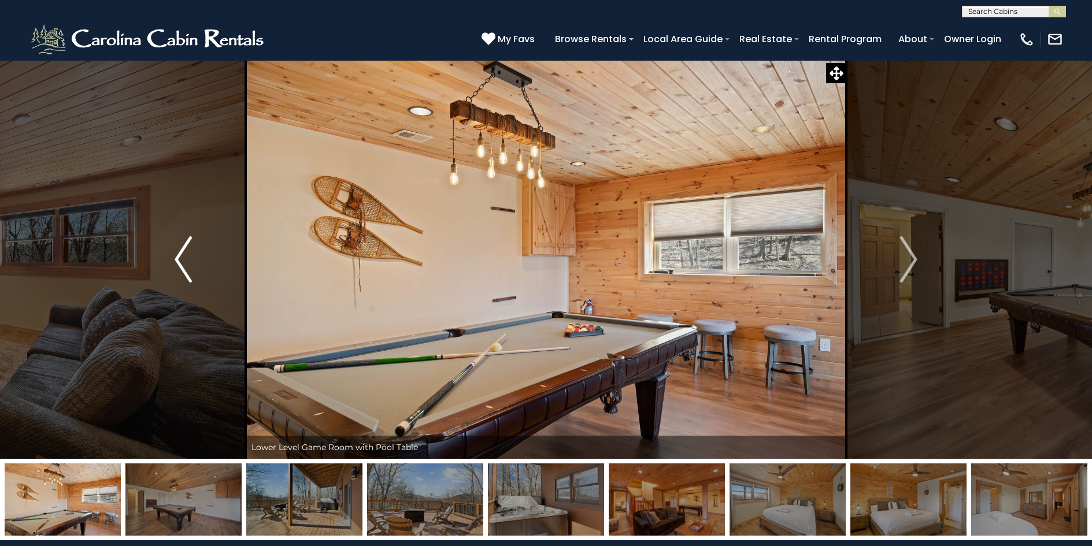
click at [173, 258] on button "Previous" at bounding box center [183, 259] width 125 height 399
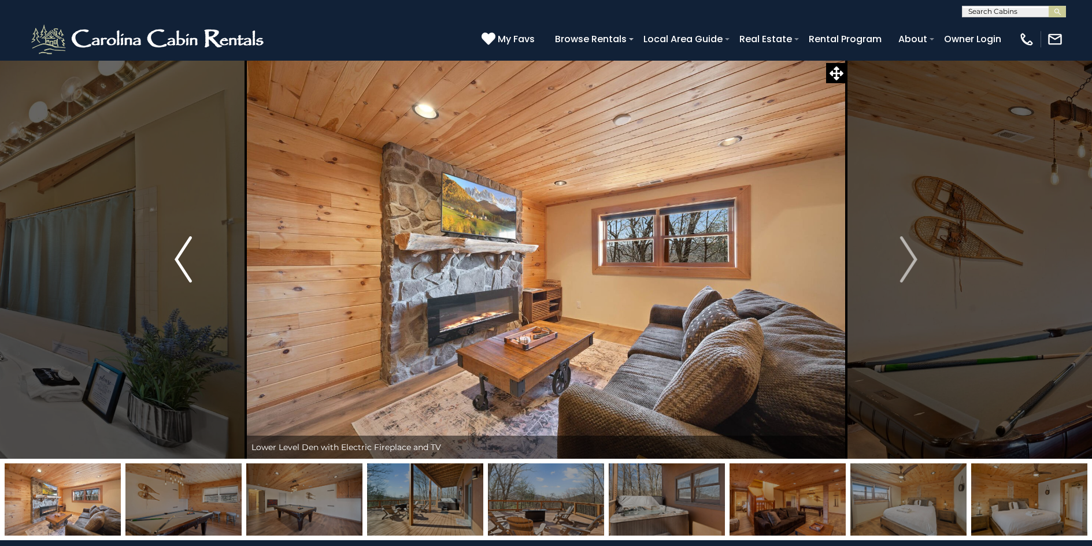
click at [173, 258] on button "Previous" at bounding box center [183, 259] width 125 height 399
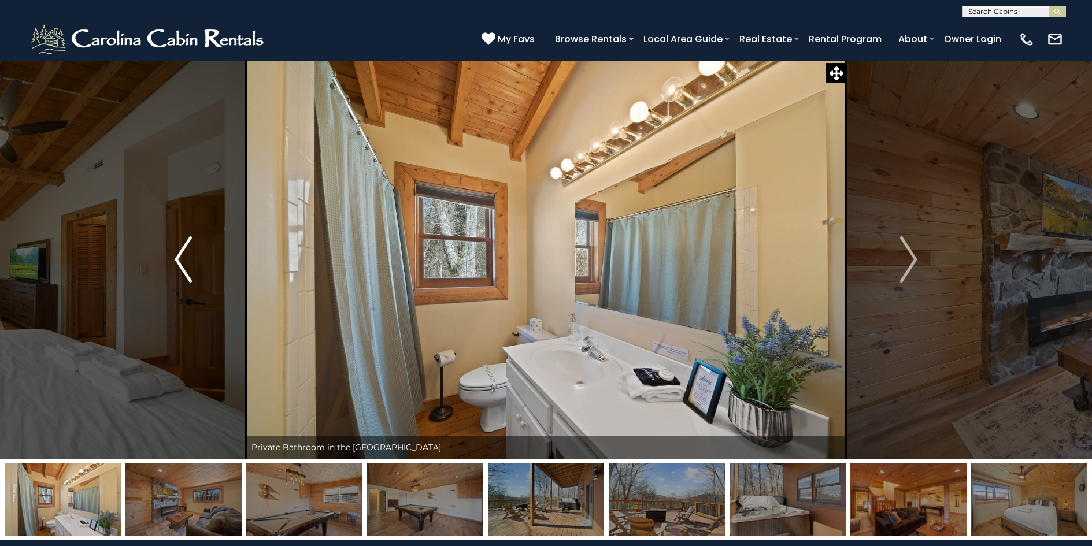
click at [177, 257] on img "Previous" at bounding box center [183, 259] width 17 height 46
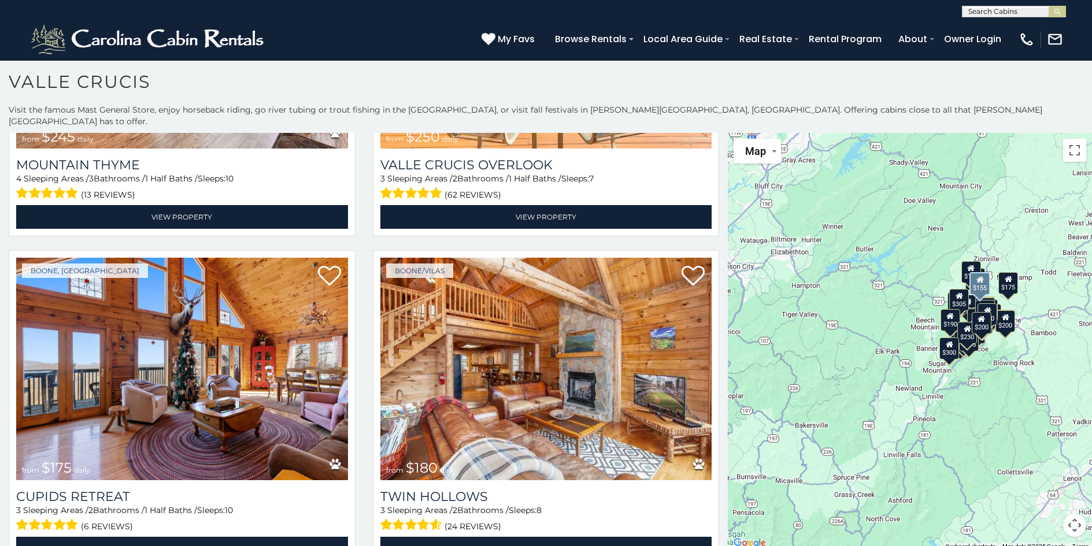
scroll to position [4218, 0]
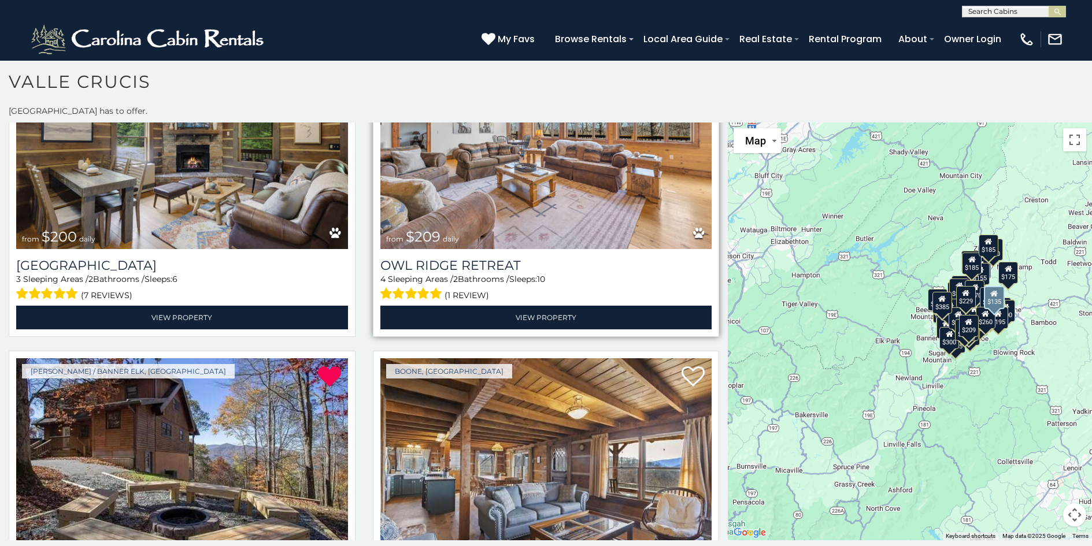
scroll to position [10089, 0]
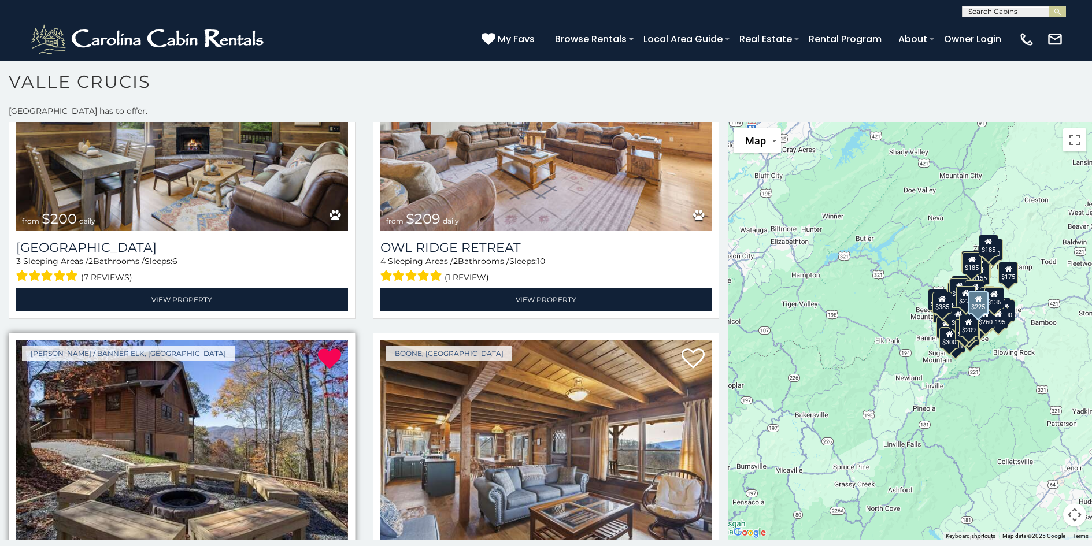
click at [167, 382] on img at bounding box center [182, 451] width 332 height 222
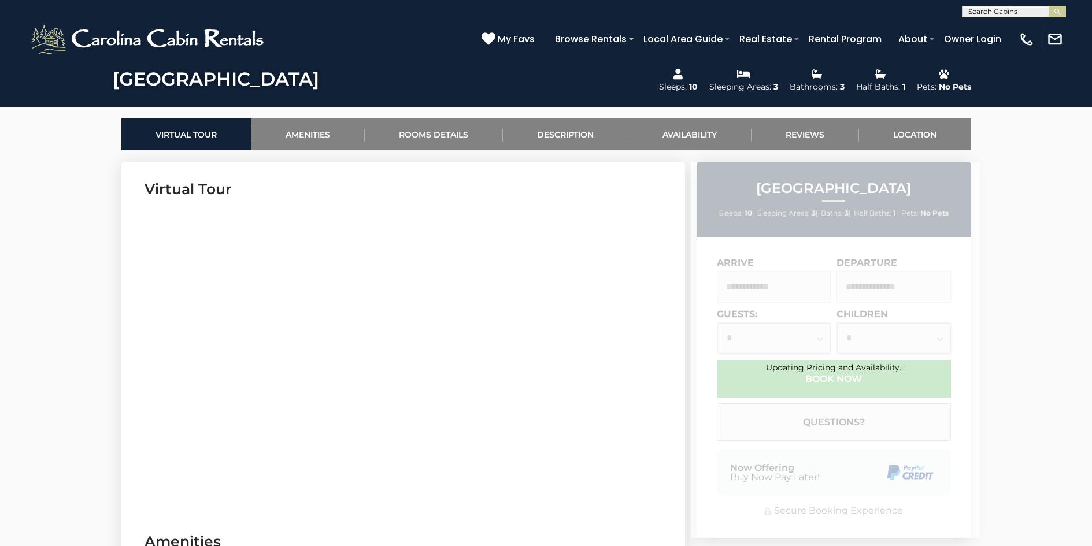
scroll to position [520, 0]
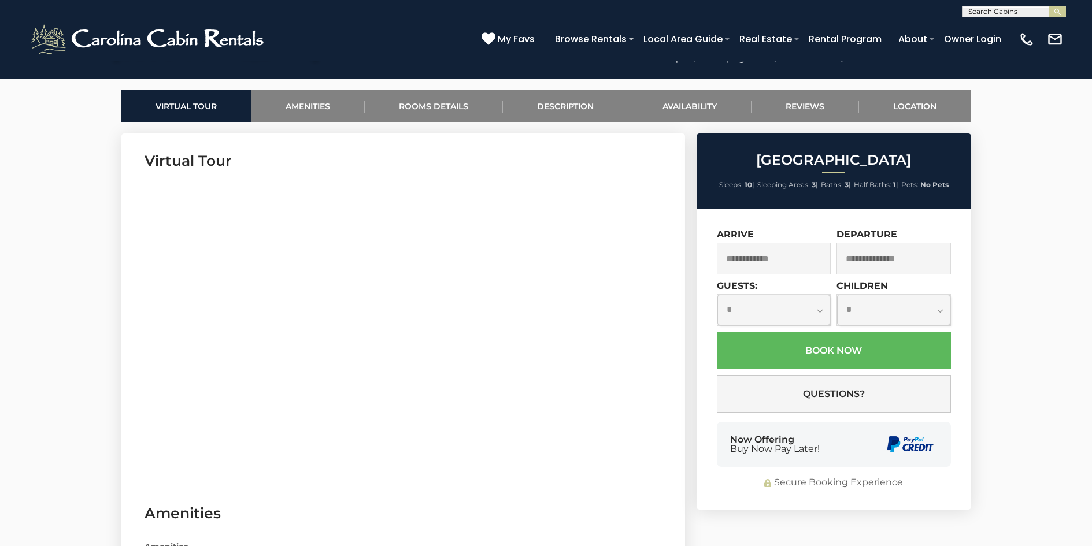
click at [741, 255] on input "text" at bounding box center [774, 259] width 114 height 32
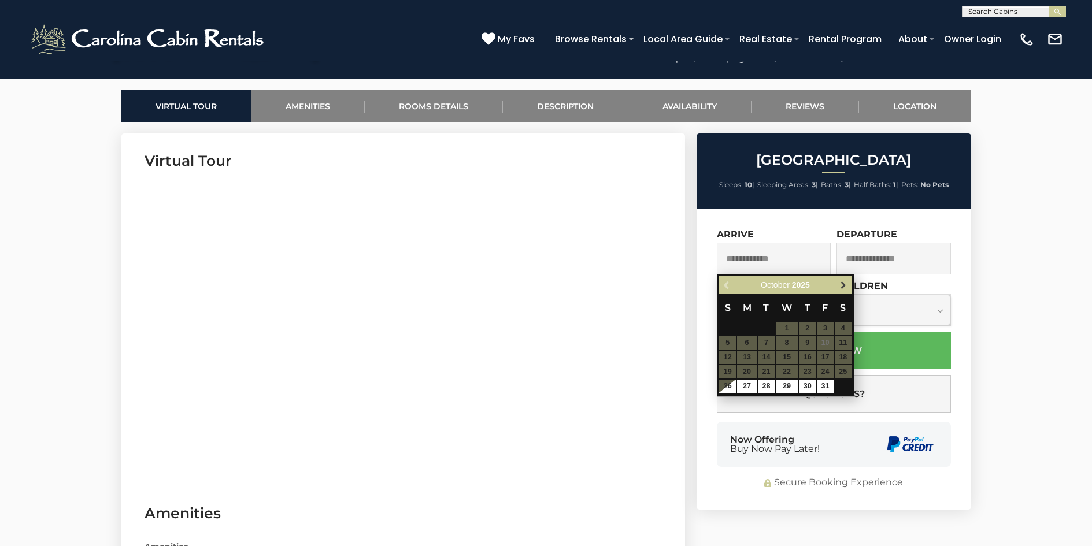
click at [845, 284] on span "Next" at bounding box center [842, 285] width 9 height 9
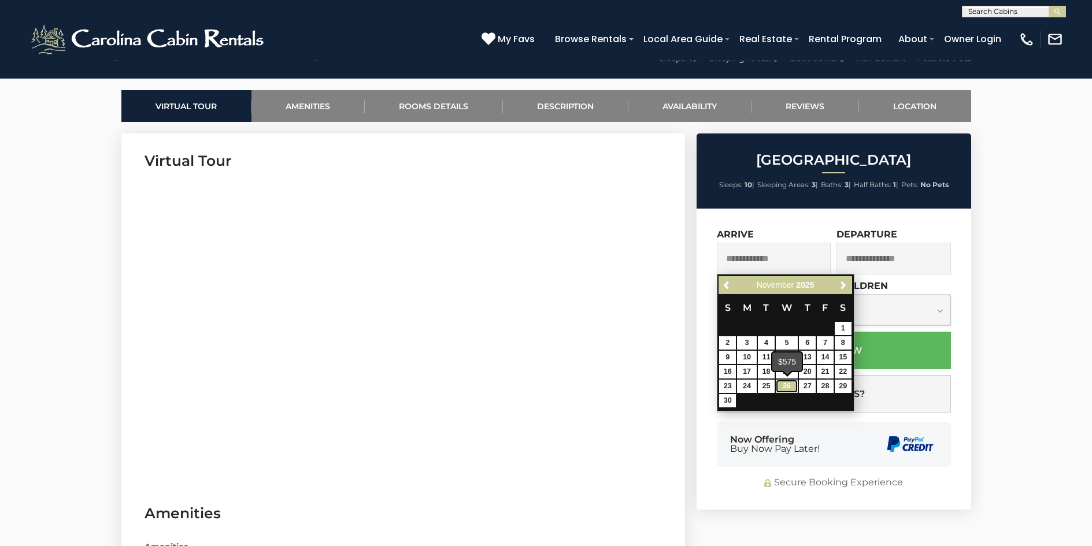
click at [786, 385] on link "26" at bounding box center [786, 386] width 22 height 13
type input "**********"
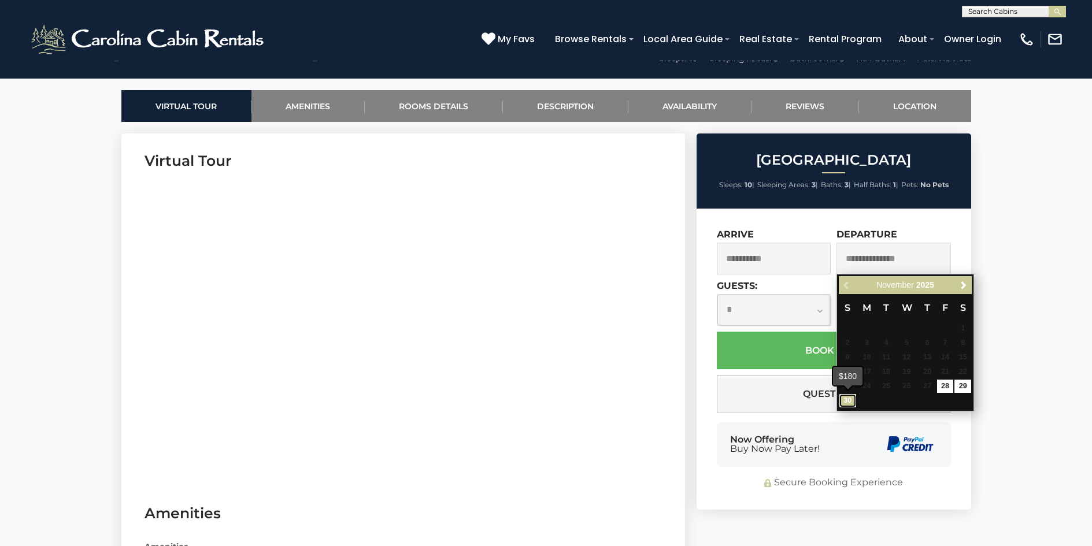
click at [844, 397] on link "30" at bounding box center [847, 400] width 17 height 13
type input "**********"
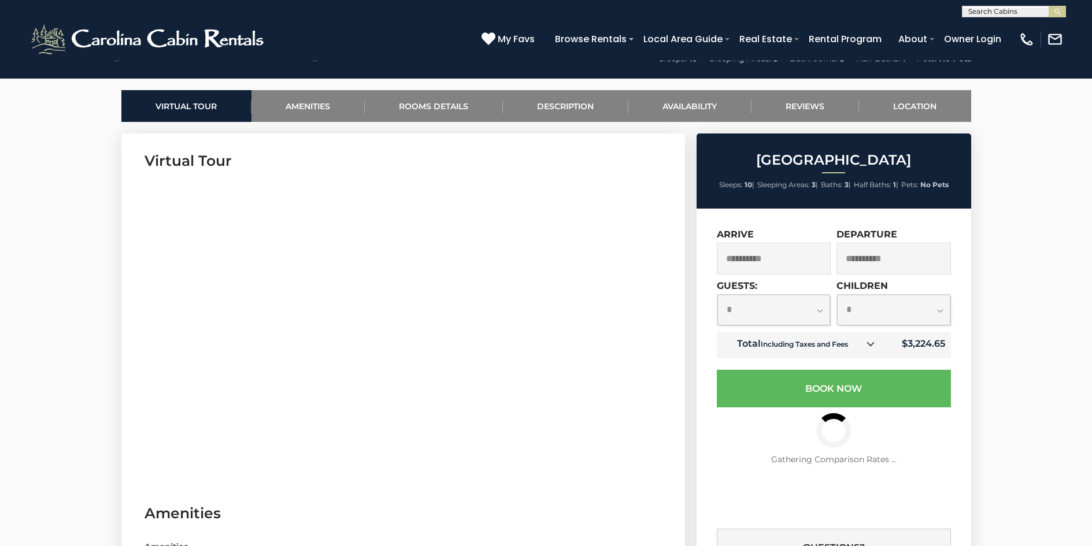
click at [818, 310] on select "**********" at bounding box center [773, 310] width 113 height 31
click at [717, 295] on select "**********" at bounding box center [773, 310] width 113 height 31
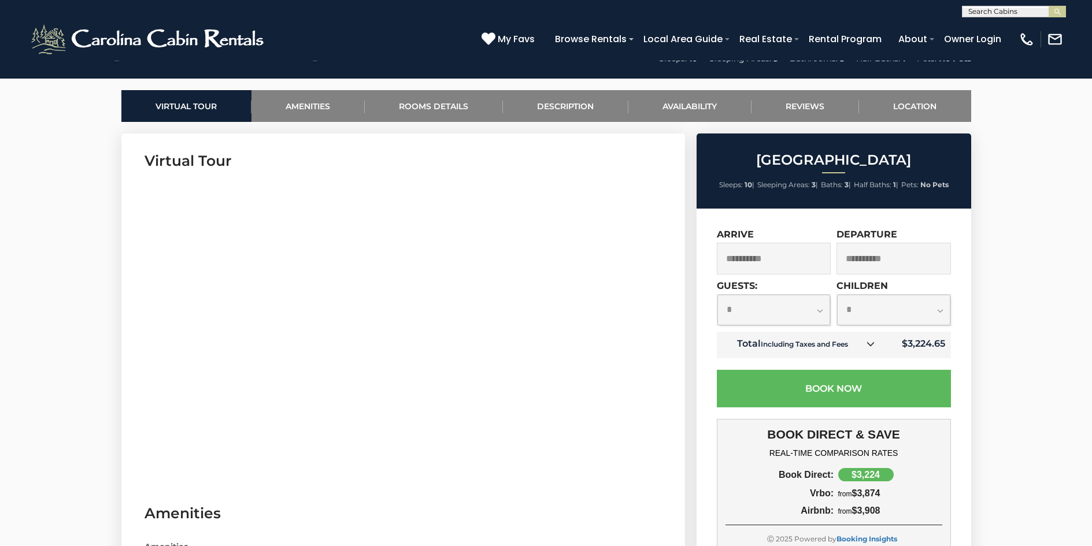
click at [819, 310] on select "**********" at bounding box center [773, 310] width 113 height 31
select select "*"
click at [717, 295] on select "**********" at bounding box center [773, 310] width 113 height 31
click at [938, 311] on select "**********" at bounding box center [893, 310] width 113 height 31
select select "*"
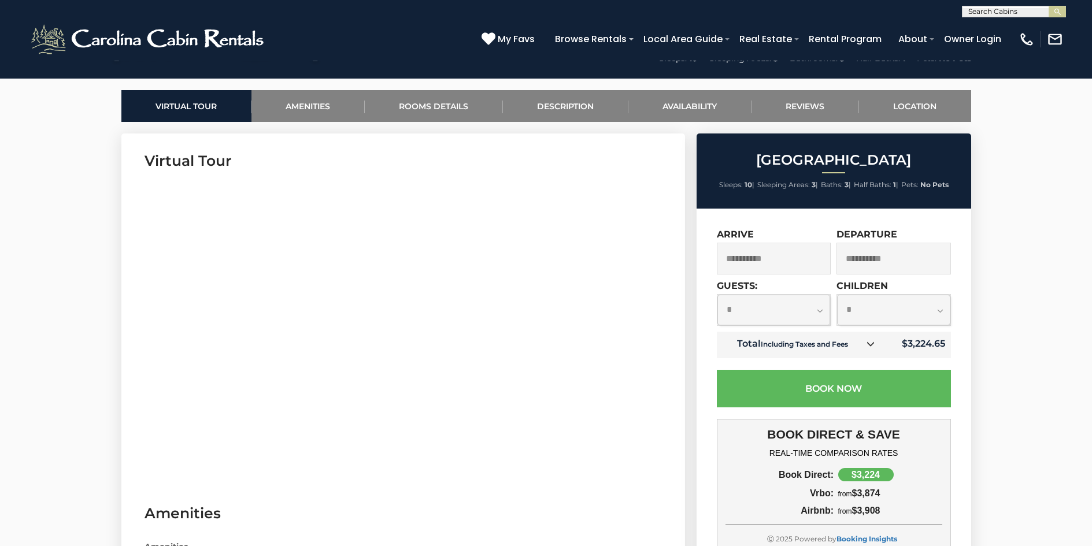
click at [837, 295] on select "**********" at bounding box center [893, 310] width 113 height 31
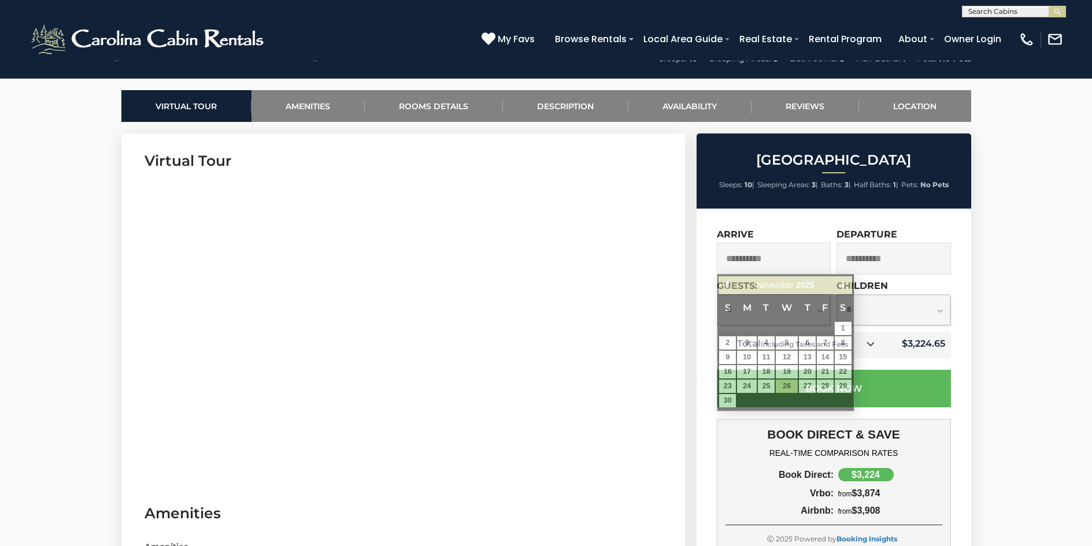
click at [748, 264] on input "**********" at bounding box center [774, 259] width 114 height 32
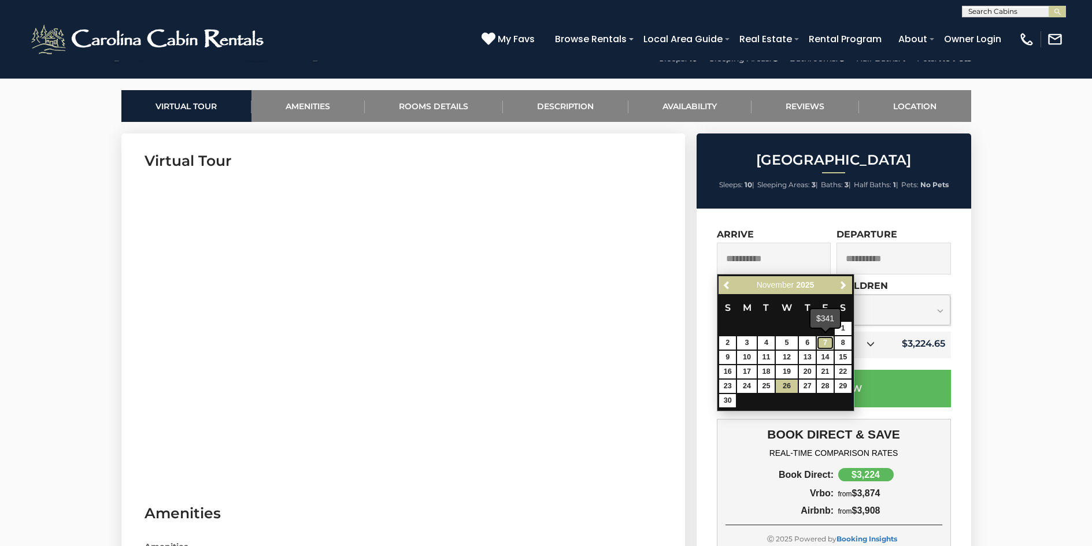
click at [821, 343] on link "7" at bounding box center [825, 342] width 17 height 13
type input "**********"
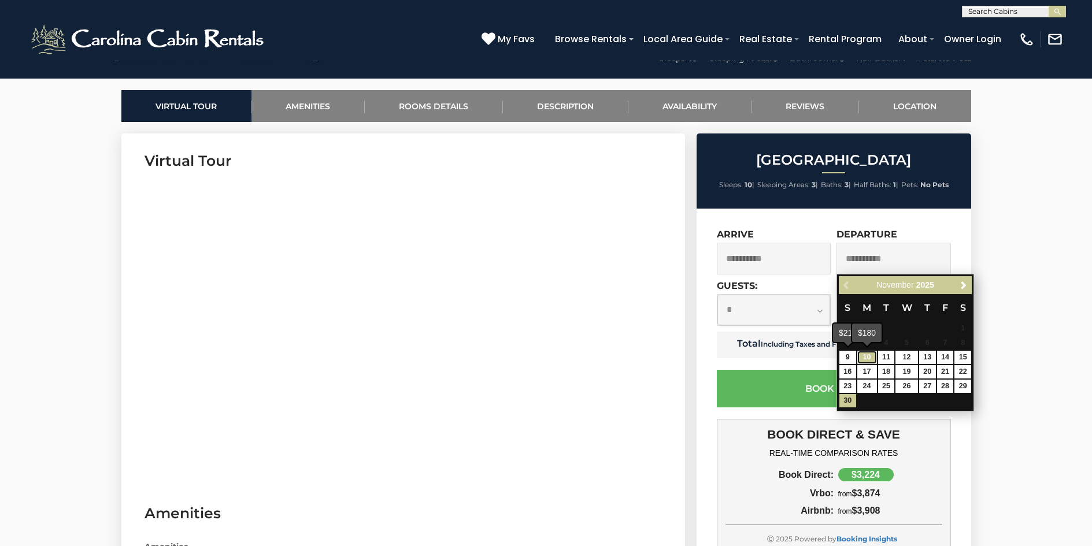
click at [862, 358] on link "10" at bounding box center [867, 357] width 20 height 13
type input "**********"
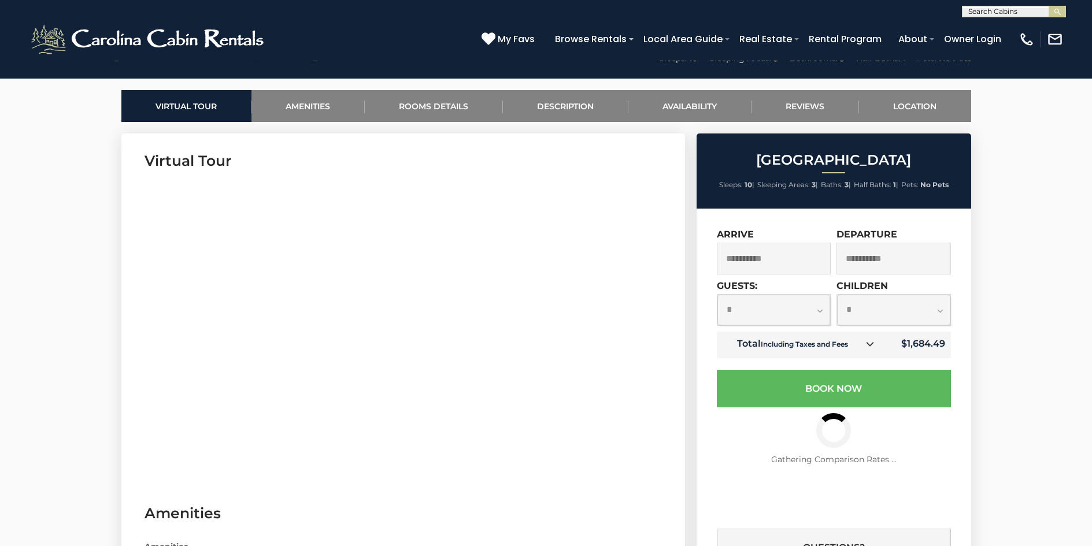
click at [821, 311] on select "**********" at bounding box center [773, 310] width 113 height 31
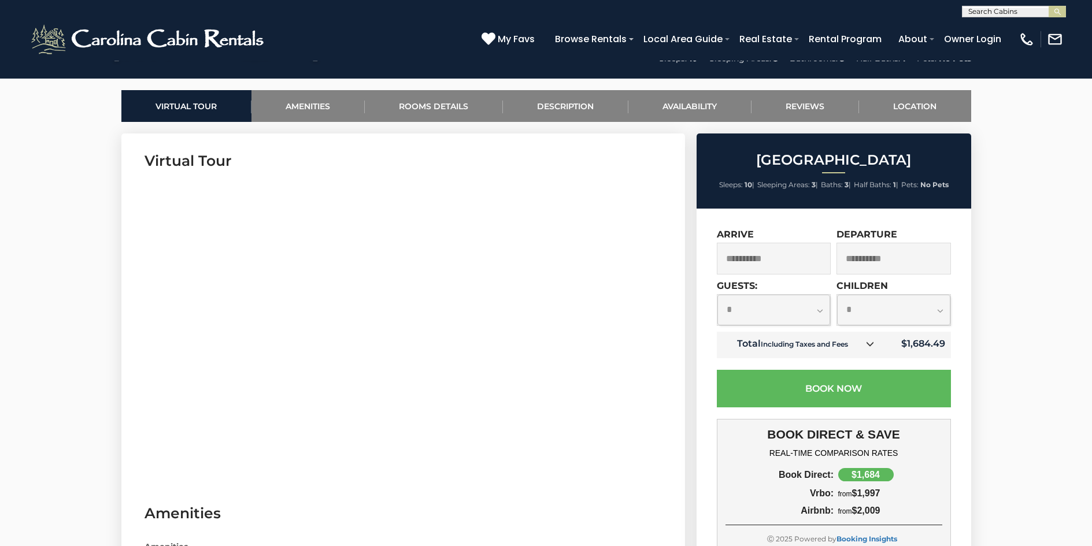
select select "*"
click at [717, 295] on select "**********" at bounding box center [773, 310] width 113 height 31
click at [940, 306] on select "**********" at bounding box center [893, 310] width 113 height 31
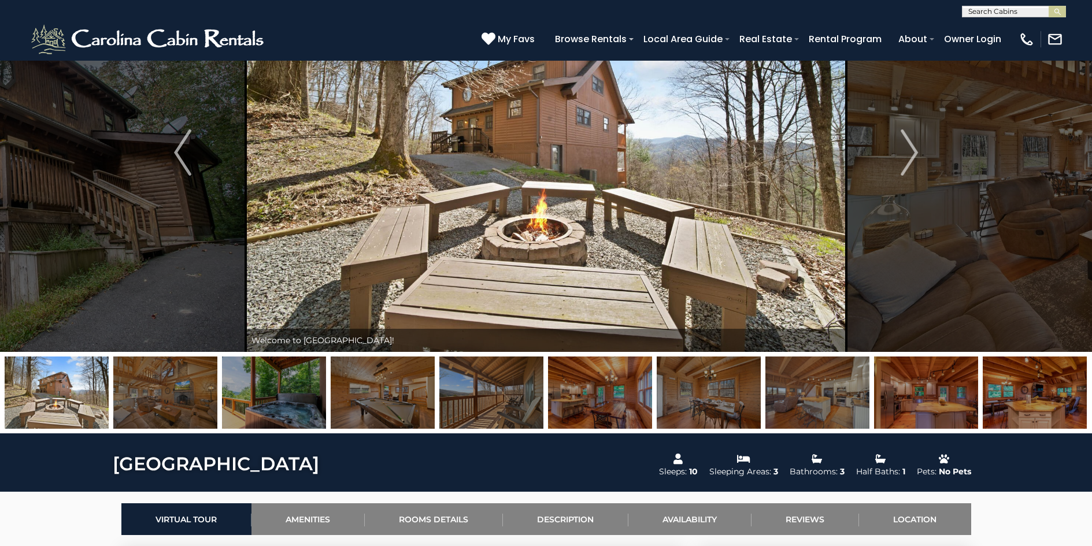
scroll to position [0, 0]
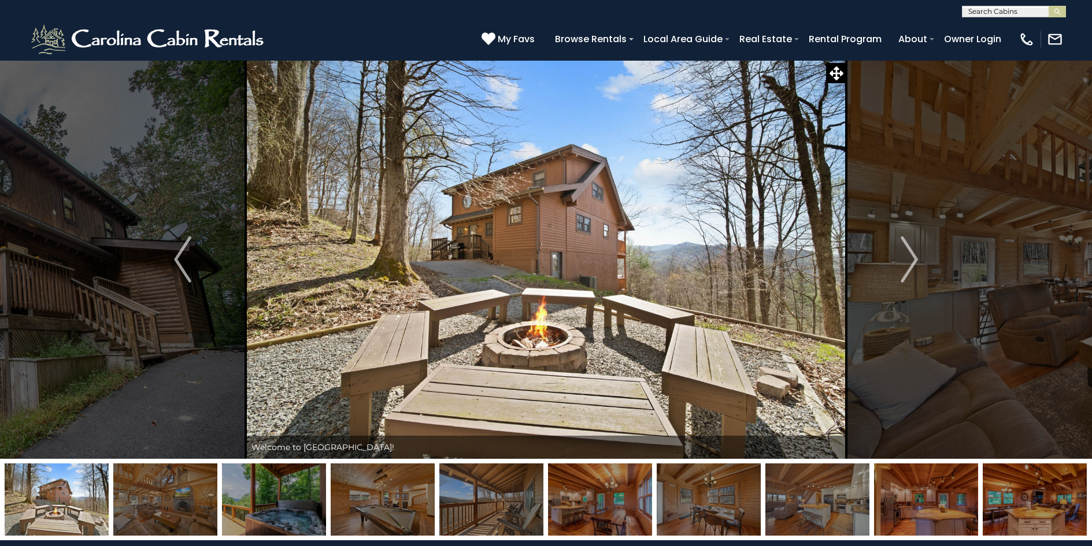
click at [537, 324] on img at bounding box center [546, 259] width 600 height 399
click at [525, 359] on img at bounding box center [546, 259] width 600 height 399
click at [266, 503] on img at bounding box center [274, 499] width 104 height 72
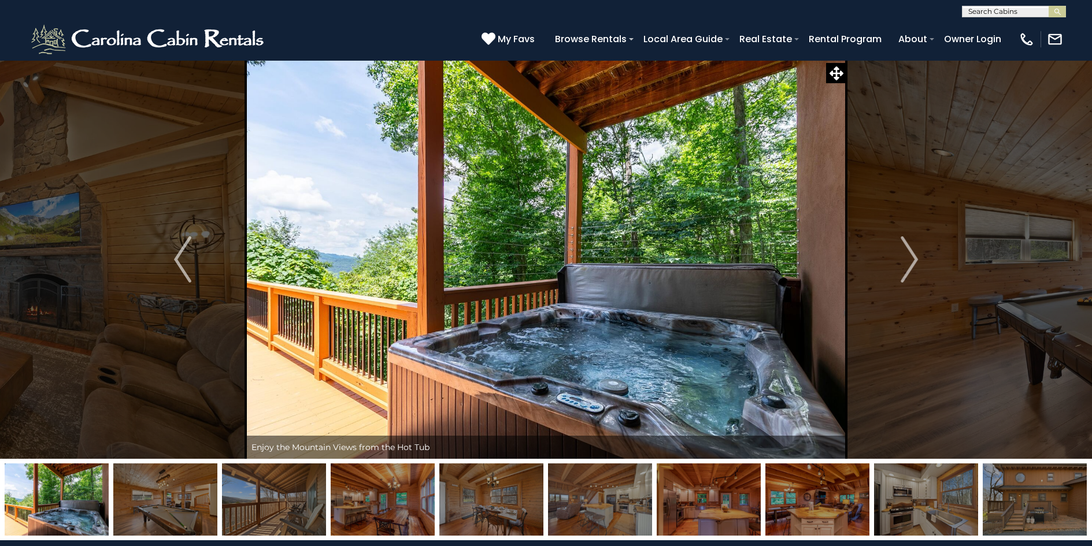
click at [384, 504] on img at bounding box center [383, 499] width 104 height 72
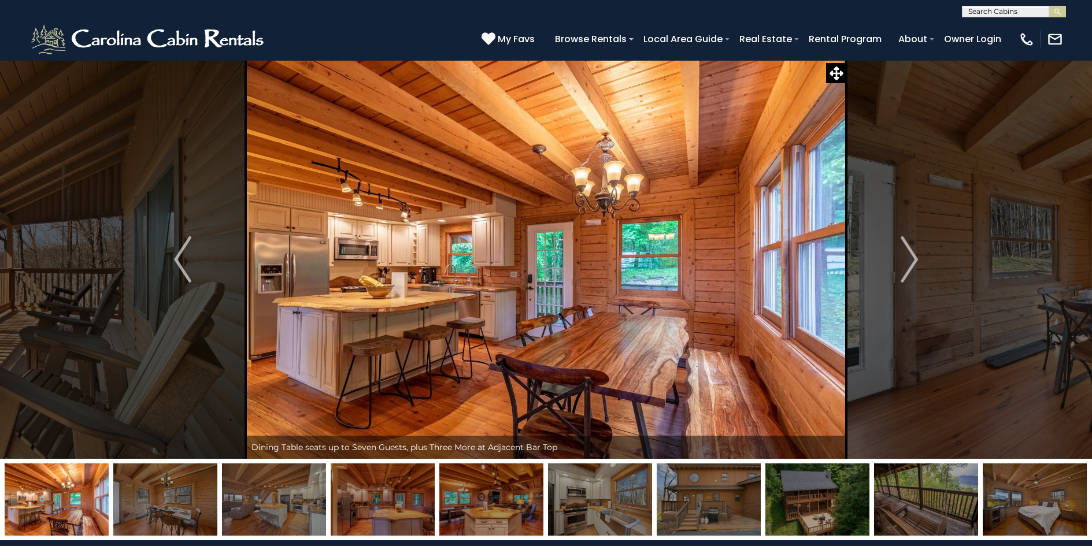
click at [841, 511] on img at bounding box center [817, 499] width 104 height 72
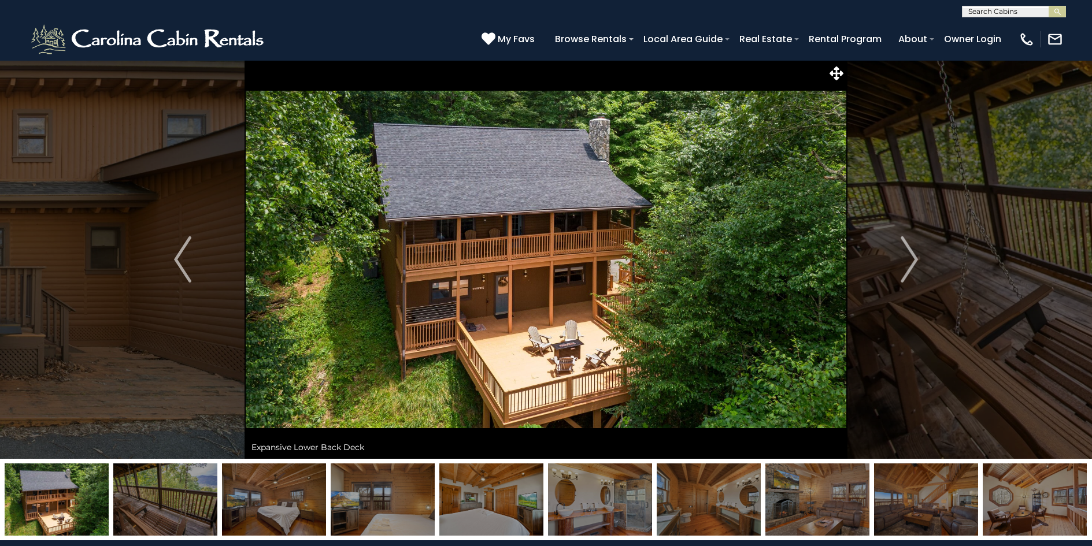
click at [926, 509] on img at bounding box center [926, 499] width 104 height 72
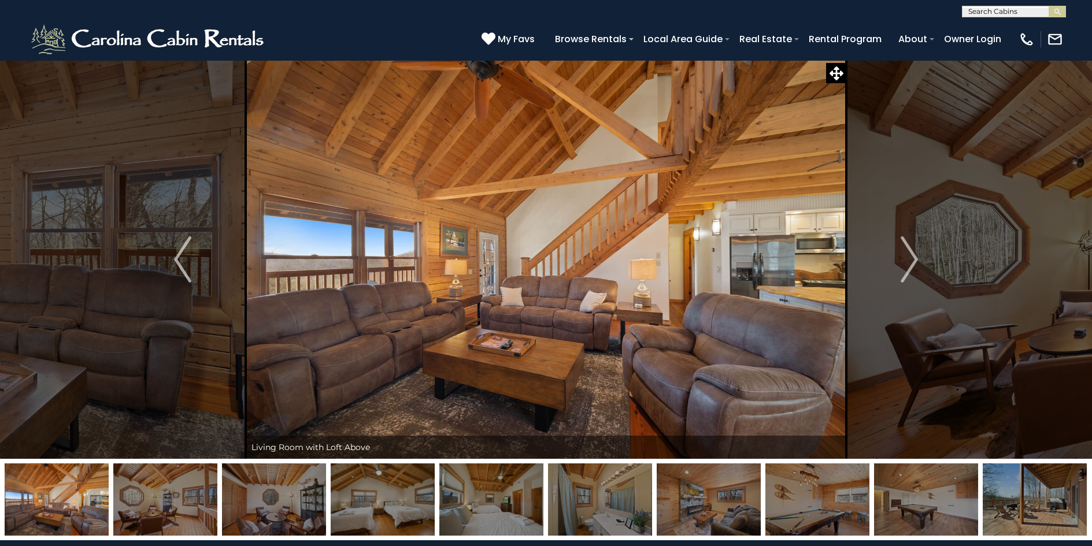
click at [1043, 507] on img at bounding box center [1034, 499] width 104 height 72
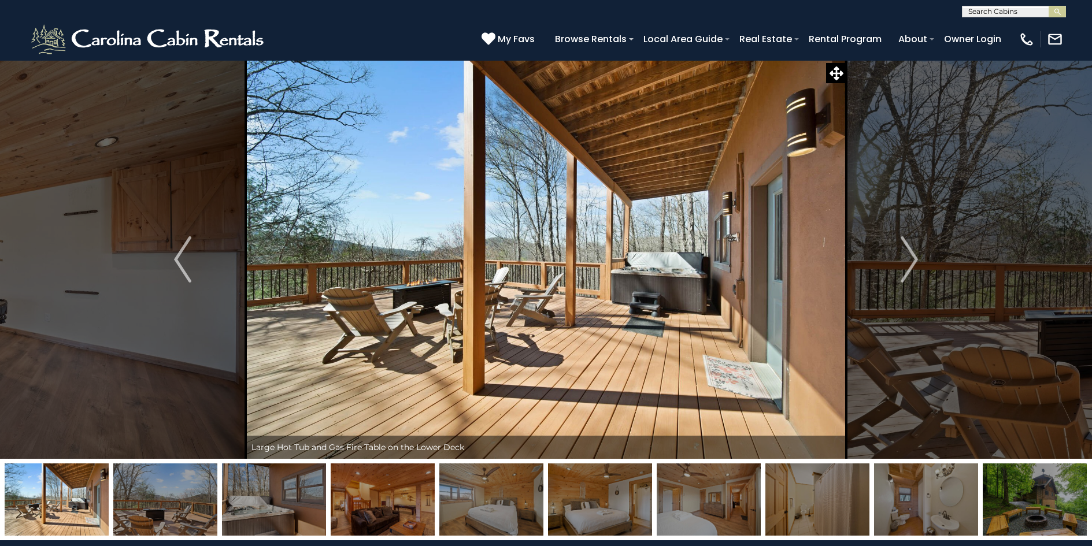
click at [1043, 507] on img at bounding box center [1034, 499] width 104 height 72
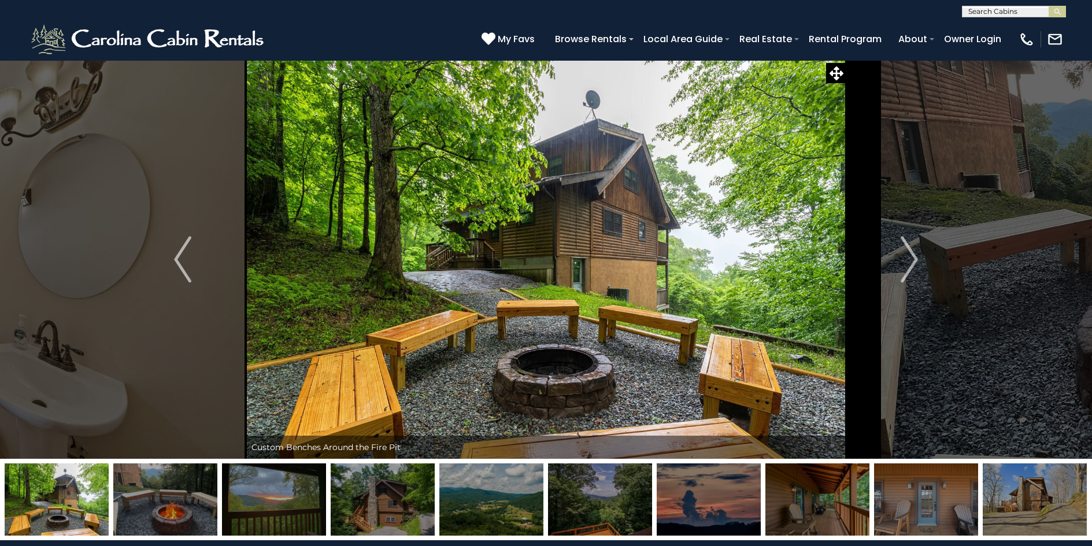
click at [544, 396] on img at bounding box center [546, 259] width 600 height 399
click at [651, 253] on img at bounding box center [546, 259] width 600 height 399
click at [833, 70] on icon at bounding box center [836, 73] width 14 height 14
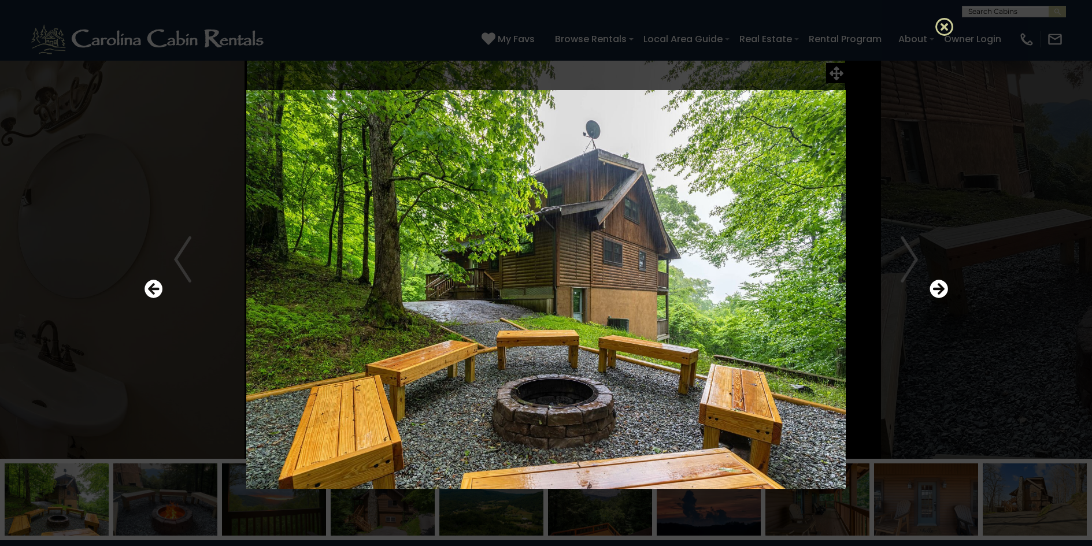
click at [940, 25] on icon at bounding box center [944, 26] width 18 height 18
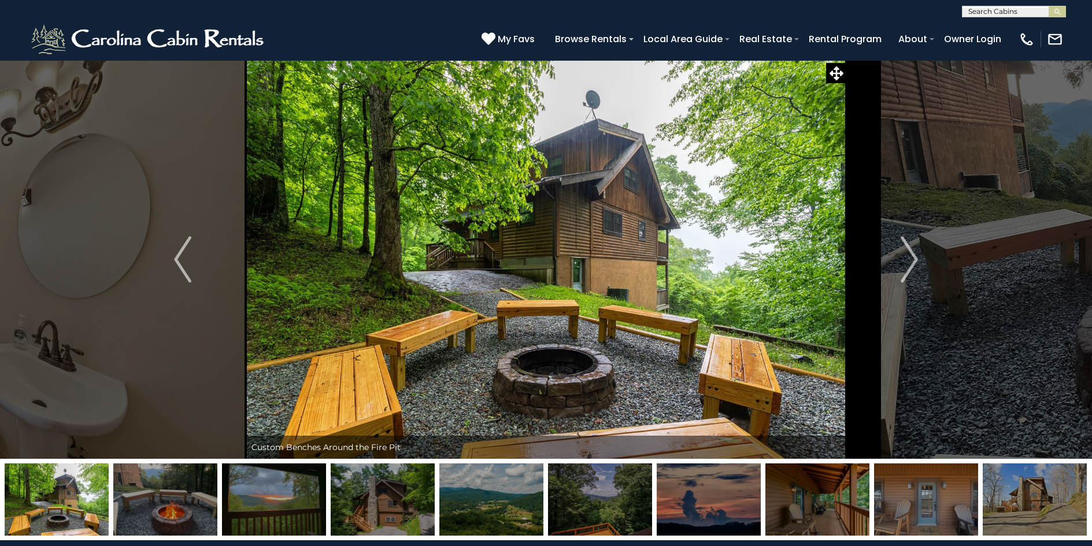
drag, startPoint x: 692, startPoint y: 225, endPoint x: 598, endPoint y: 243, distance: 95.4
click at [598, 243] on img at bounding box center [546, 259] width 600 height 399
click at [184, 248] on img "Previous" at bounding box center [182, 259] width 17 height 46
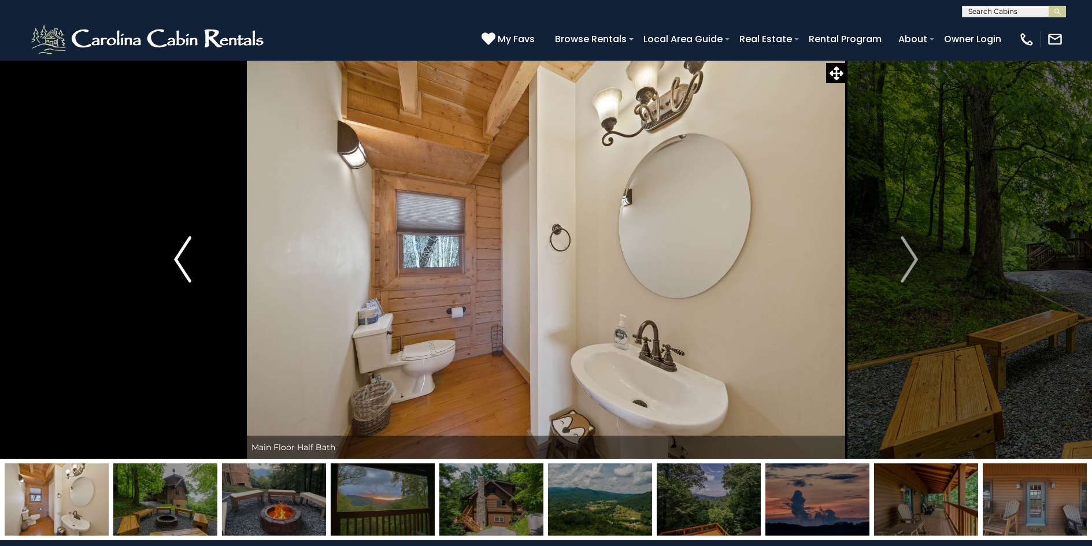
click at [184, 248] on img "Previous" at bounding box center [182, 259] width 17 height 46
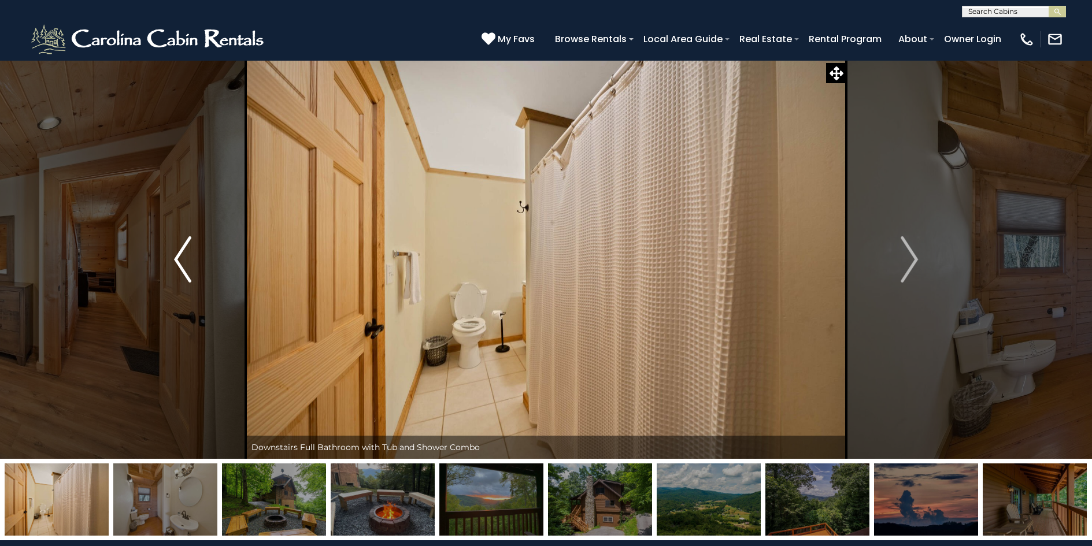
click at [184, 248] on img "Previous" at bounding box center [182, 259] width 17 height 46
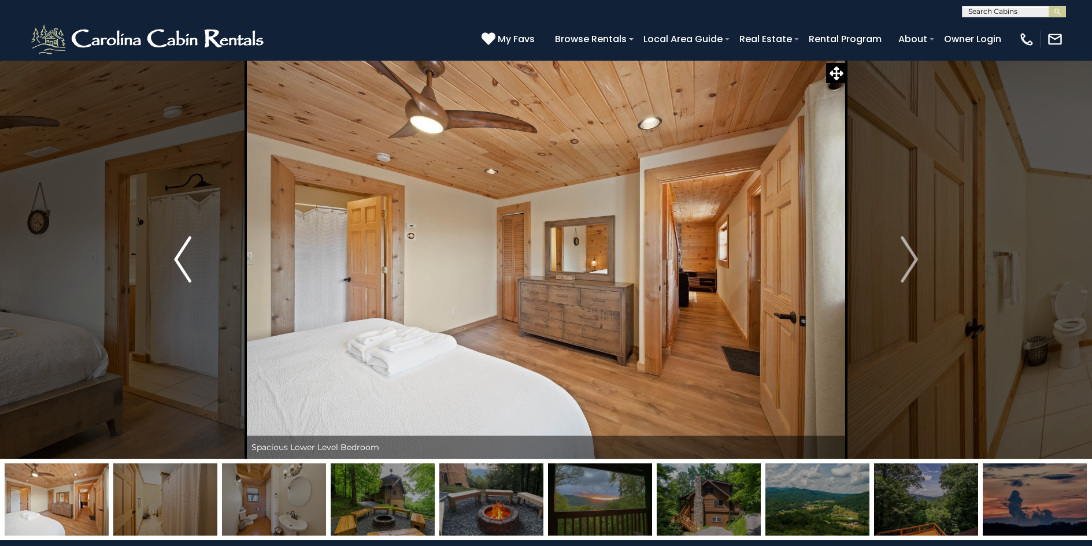
click at [184, 248] on img "Previous" at bounding box center [182, 259] width 17 height 46
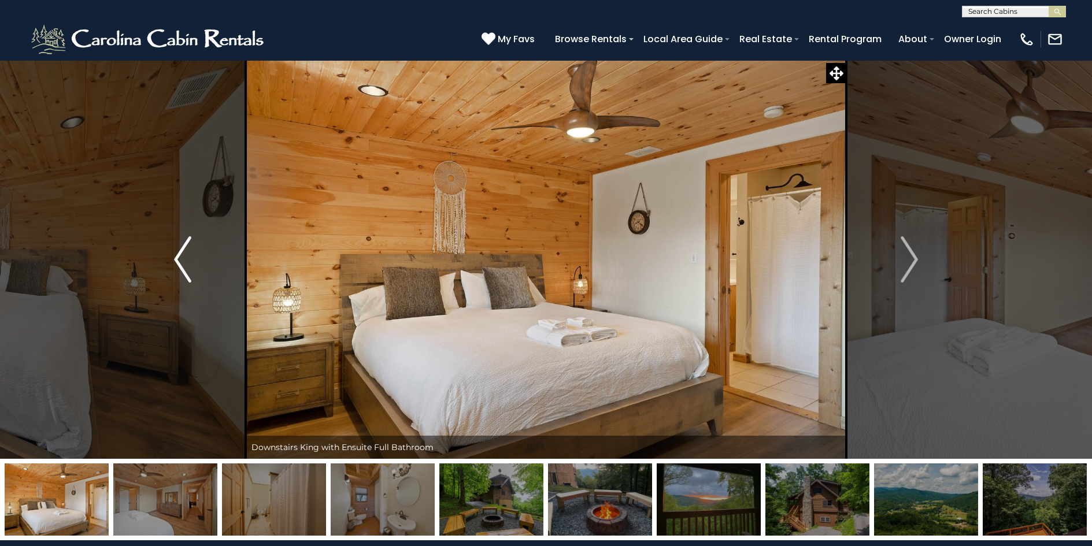
click at [184, 248] on img "Previous" at bounding box center [182, 259] width 17 height 46
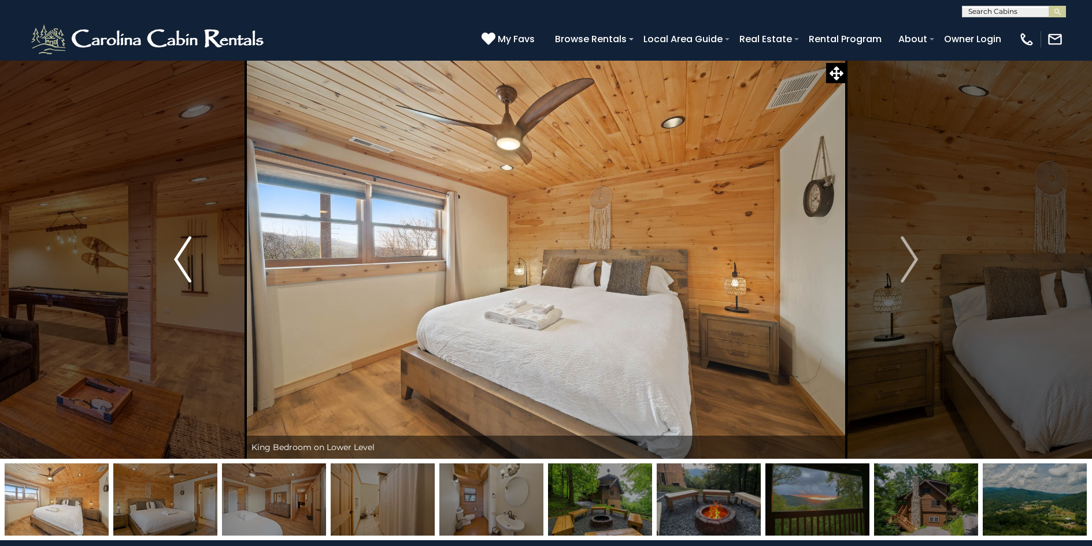
click at [184, 248] on img "Previous" at bounding box center [182, 259] width 17 height 46
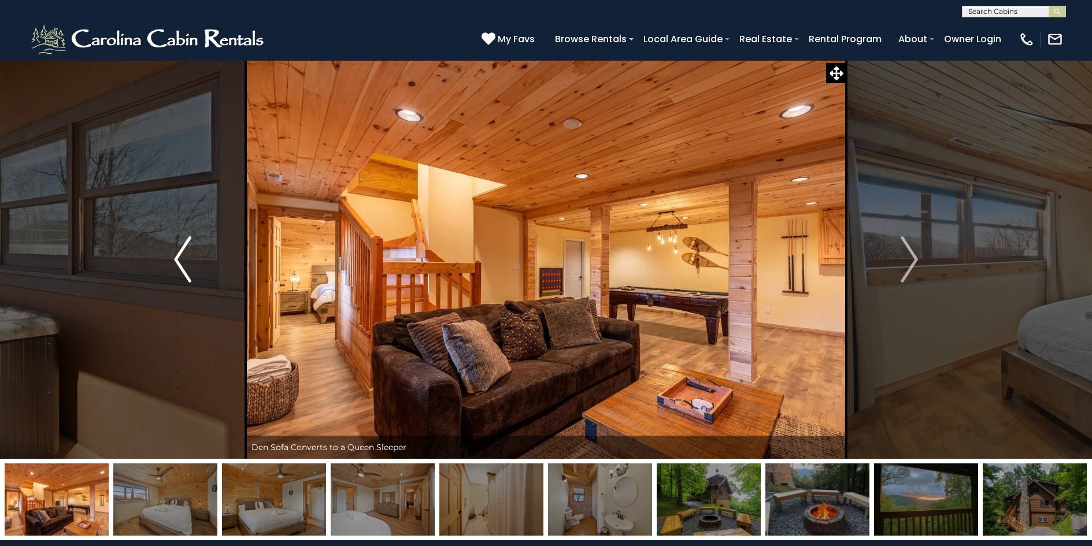
click at [184, 248] on img "Previous" at bounding box center [182, 259] width 17 height 46
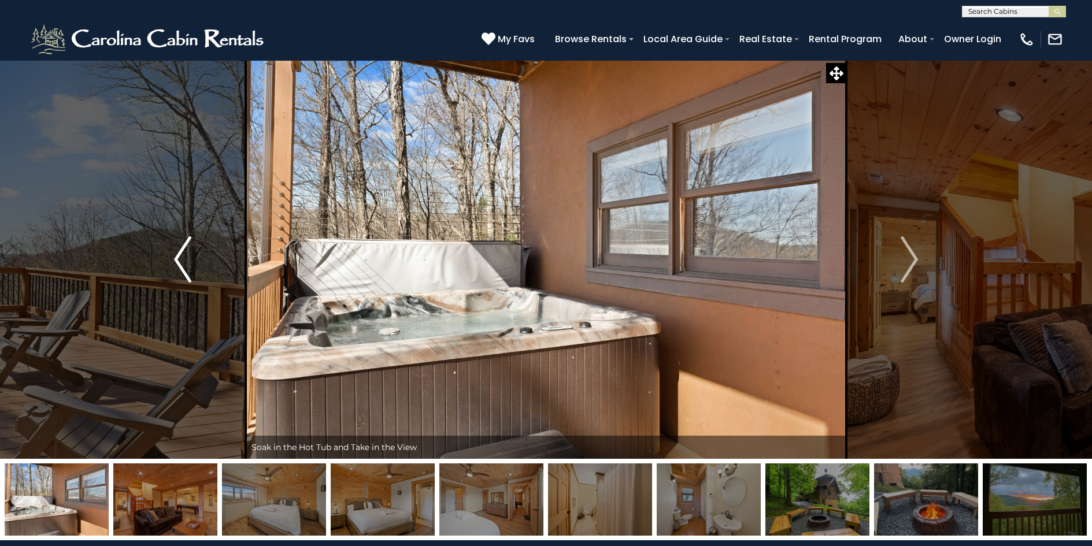
click at [184, 248] on img "Previous" at bounding box center [182, 259] width 17 height 46
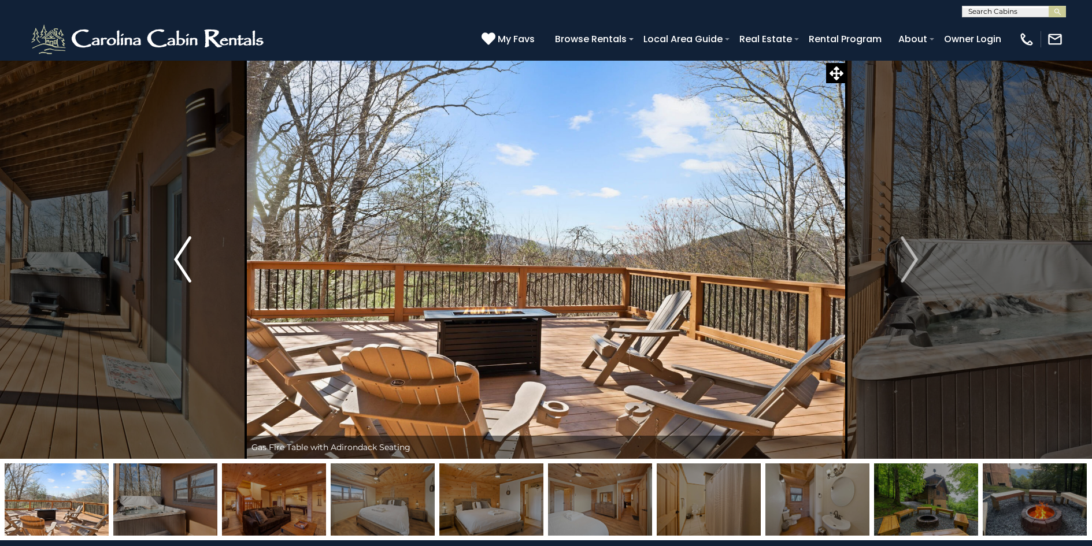
click at [184, 248] on img "Previous" at bounding box center [182, 259] width 17 height 46
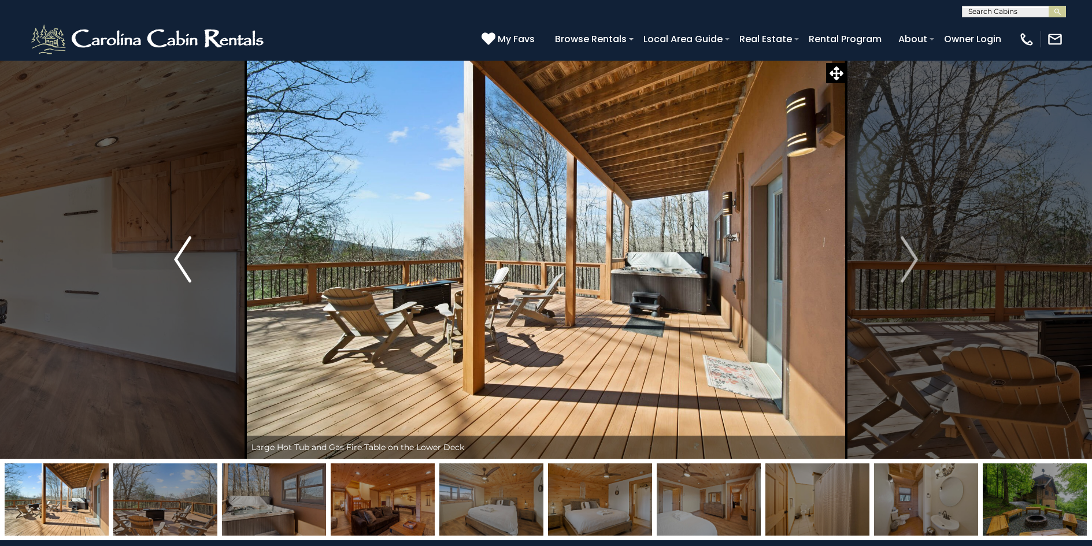
click at [184, 248] on img "Previous" at bounding box center [182, 259] width 17 height 46
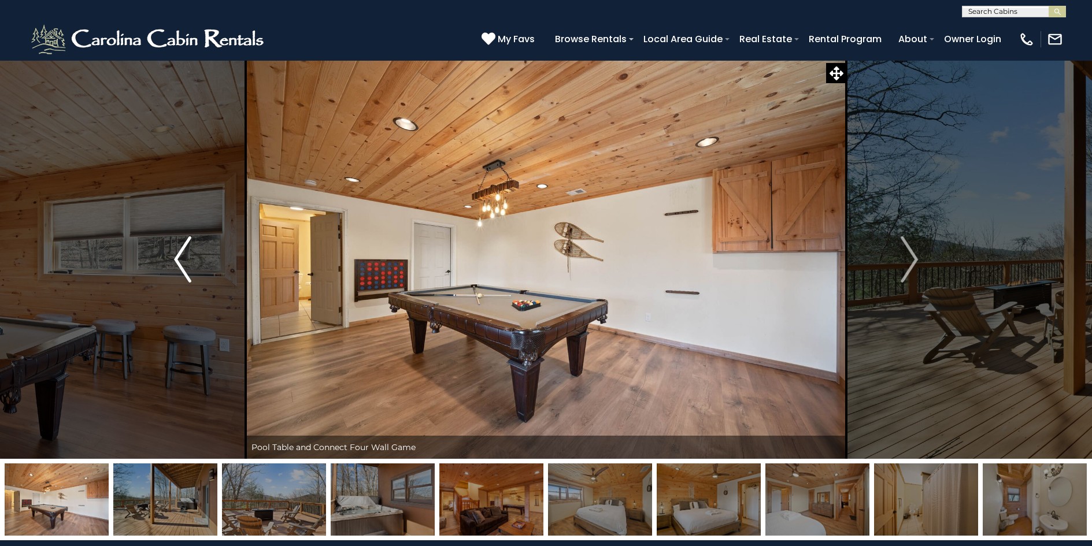
click at [184, 248] on img "Previous" at bounding box center [182, 259] width 17 height 46
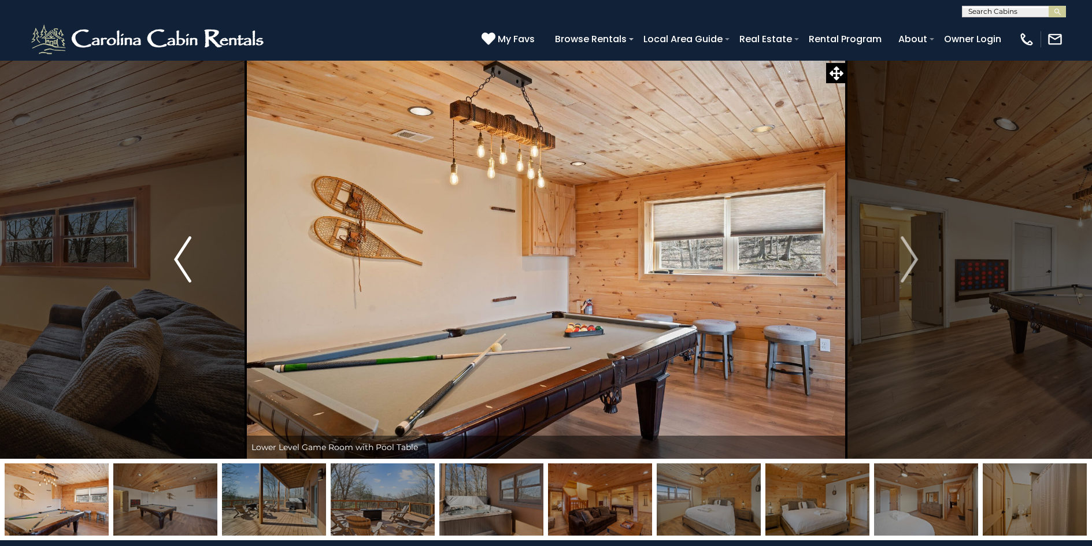
click at [184, 248] on img "Previous" at bounding box center [182, 259] width 17 height 46
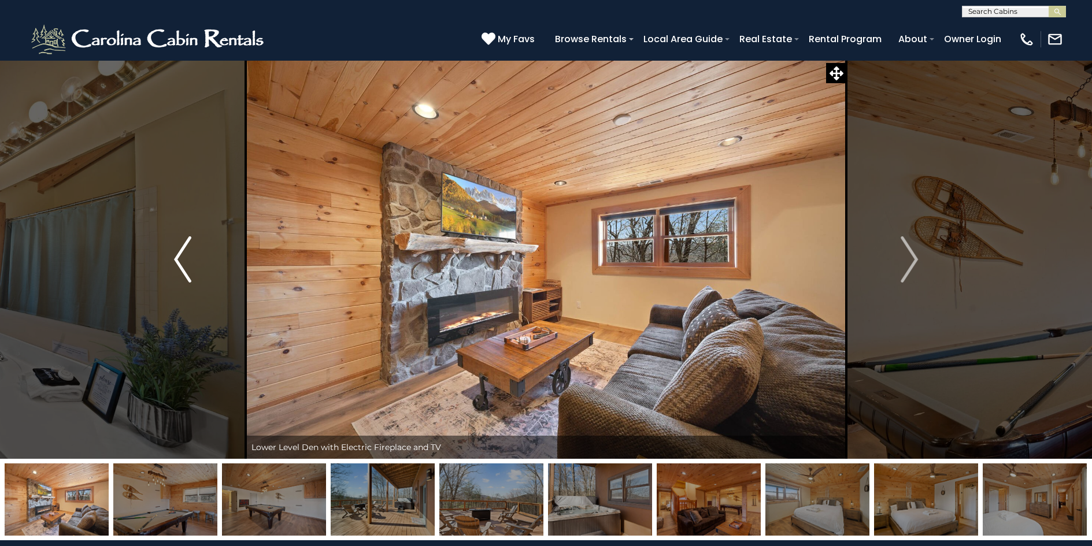
click at [184, 248] on img "Previous" at bounding box center [182, 259] width 17 height 46
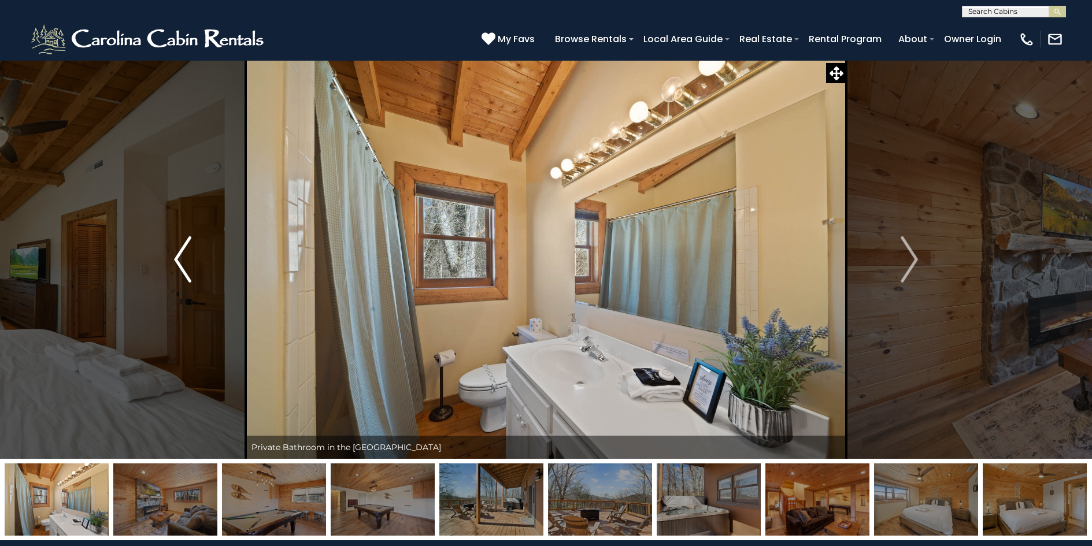
click at [184, 248] on img "Previous" at bounding box center [182, 259] width 17 height 46
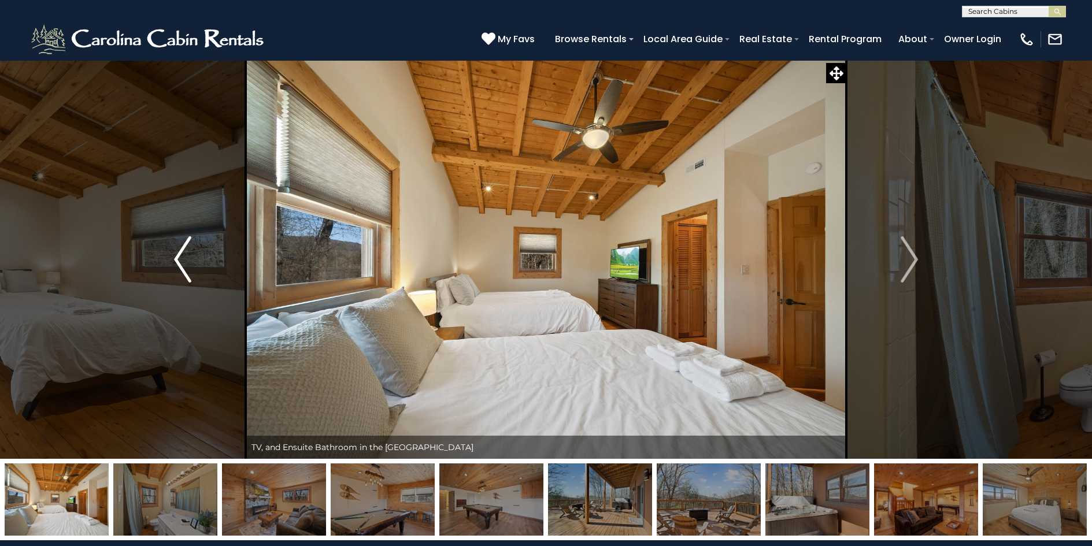
click at [184, 248] on img "Previous" at bounding box center [182, 259] width 17 height 46
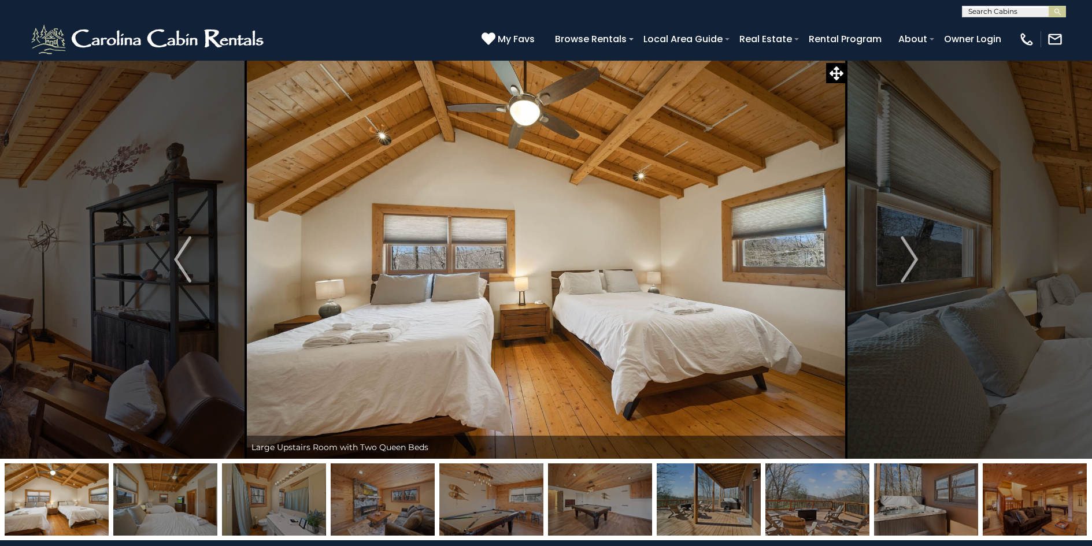
click at [61, 504] on img at bounding box center [57, 499] width 104 height 72
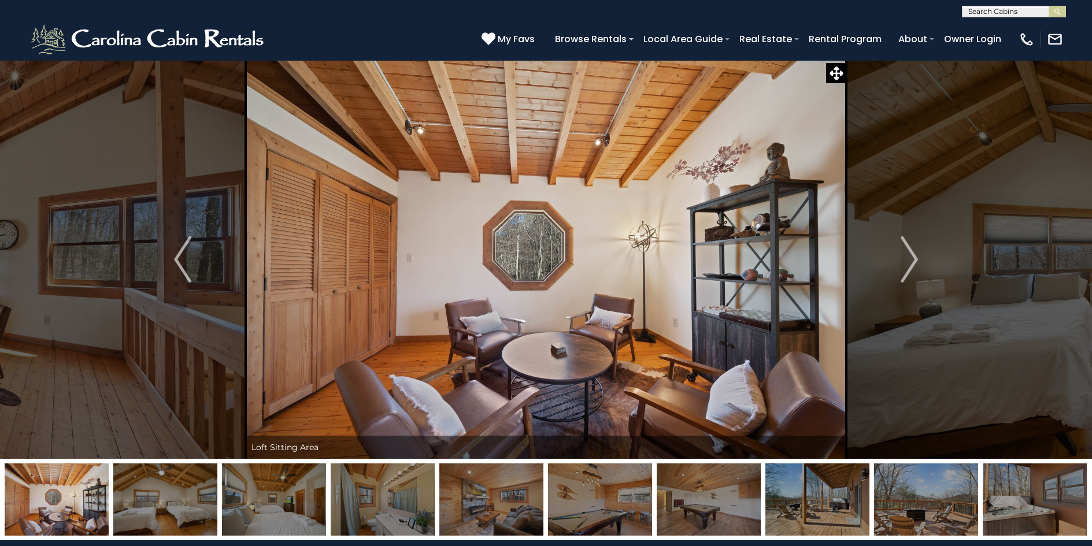
drag, startPoint x: 61, startPoint y: 504, endPoint x: 1104, endPoint y: 451, distance: 1045.0
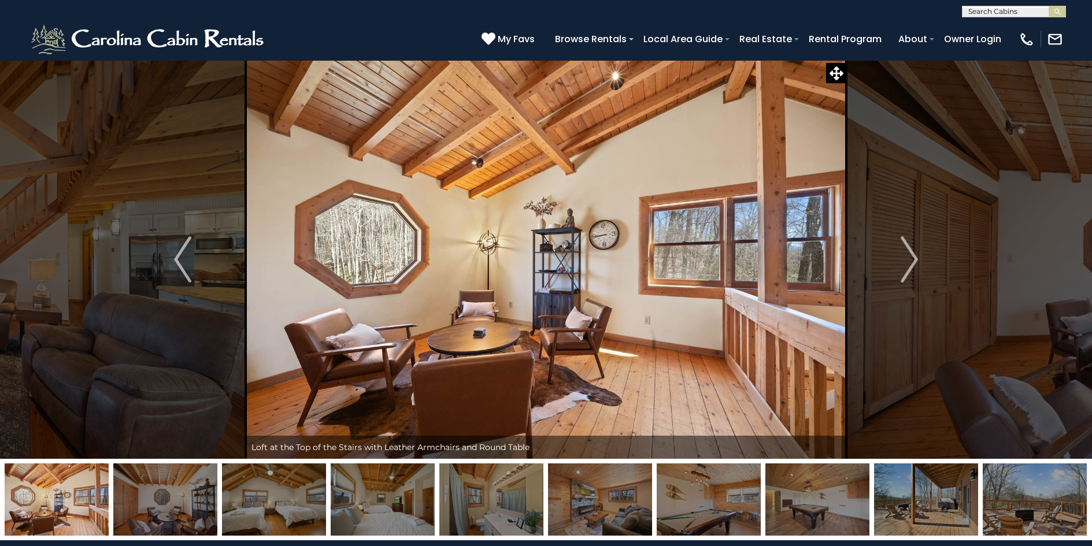
drag, startPoint x: 161, startPoint y: 506, endPoint x: 1101, endPoint y: 573, distance: 943.2
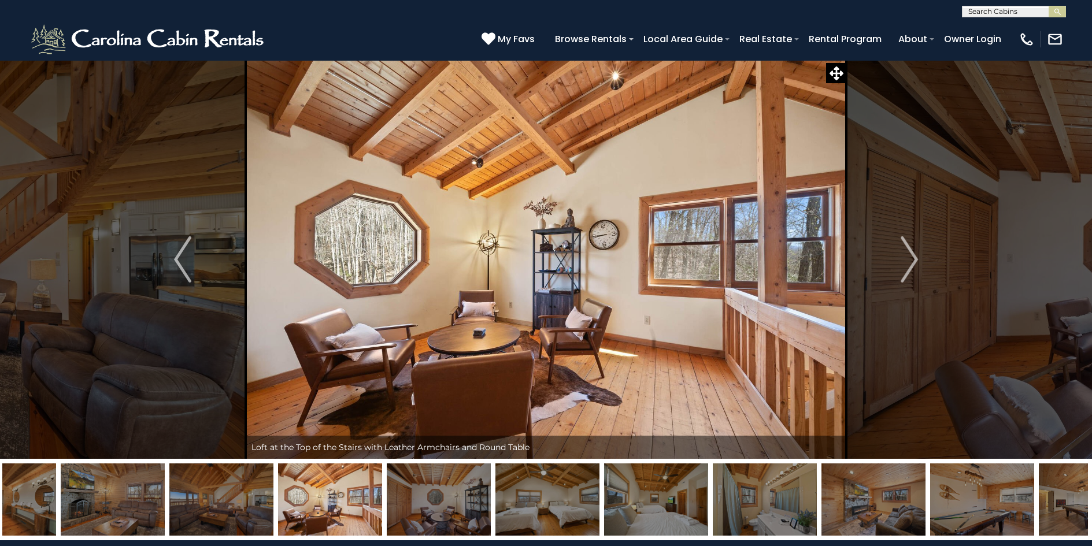
drag, startPoint x: 119, startPoint y: 485, endPoint x: 551, endPoint y: 515, distance: 433.2
click at [491, 517] on img at bounding box center [439, 499] width 104 height 72
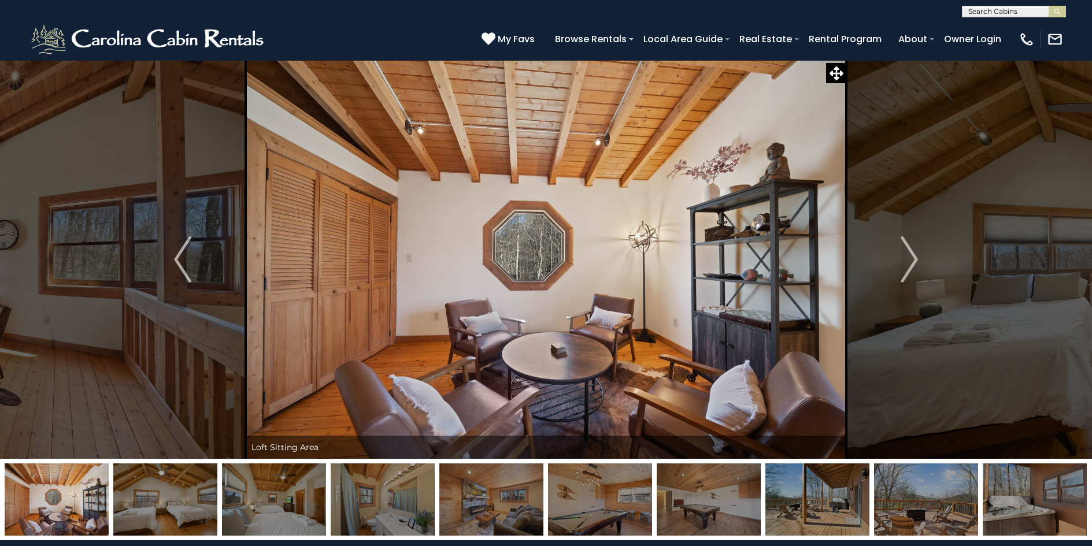
drag, startPoint x: 617, startPoint y: 507, endPoint x: 965, endPoint y: 469, distance: 350.0
